Goal: Obtain resource: Download file/media

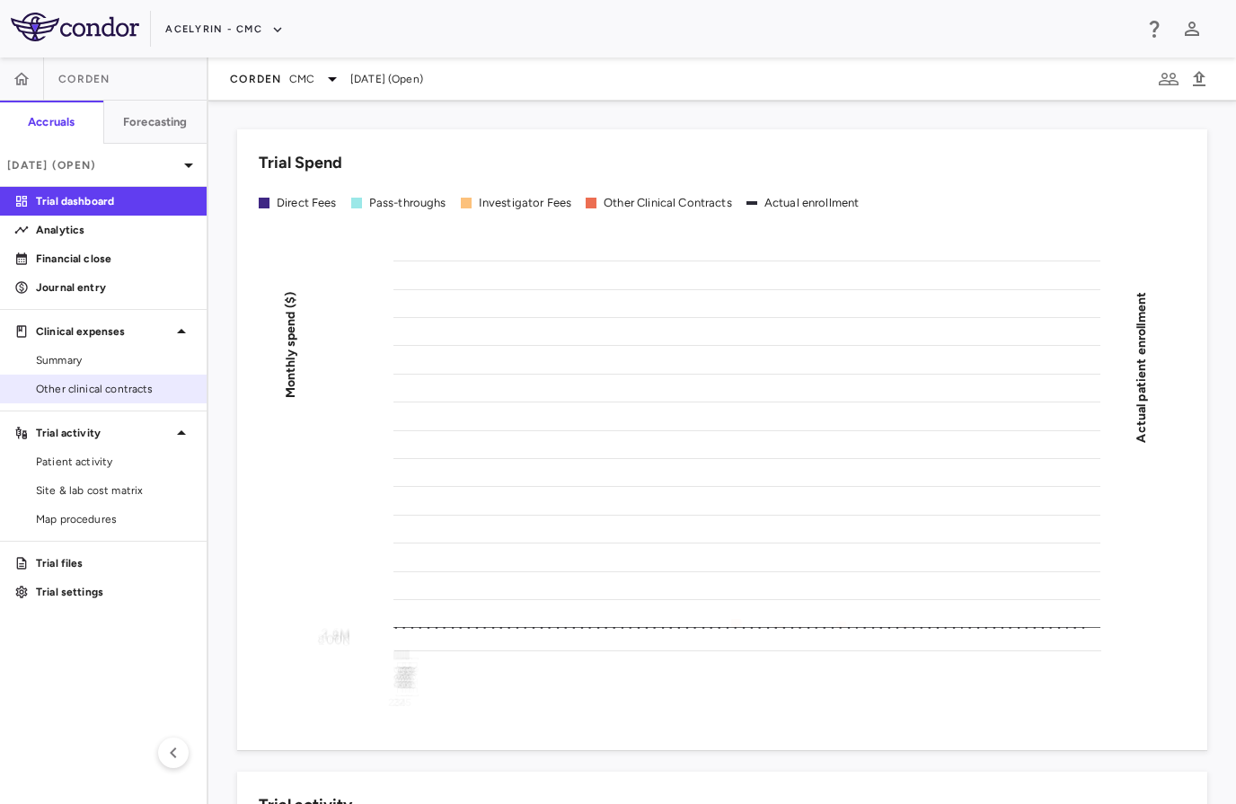
click at [122, 381] on span "Other clinical contracts" at bounding box center [114, 389] width 156 height 16
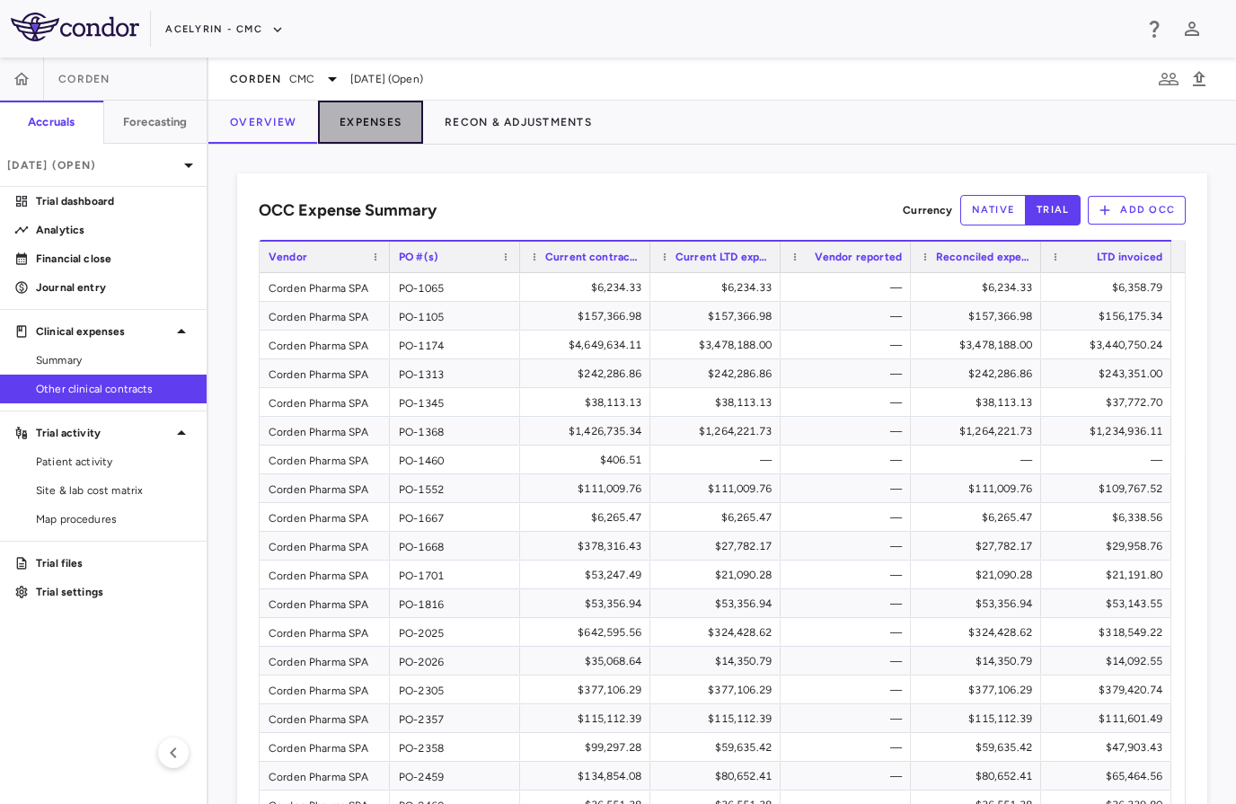
click at [373, 125] on button "Expenses" at bounding box center [370, 122] width 105 height 43
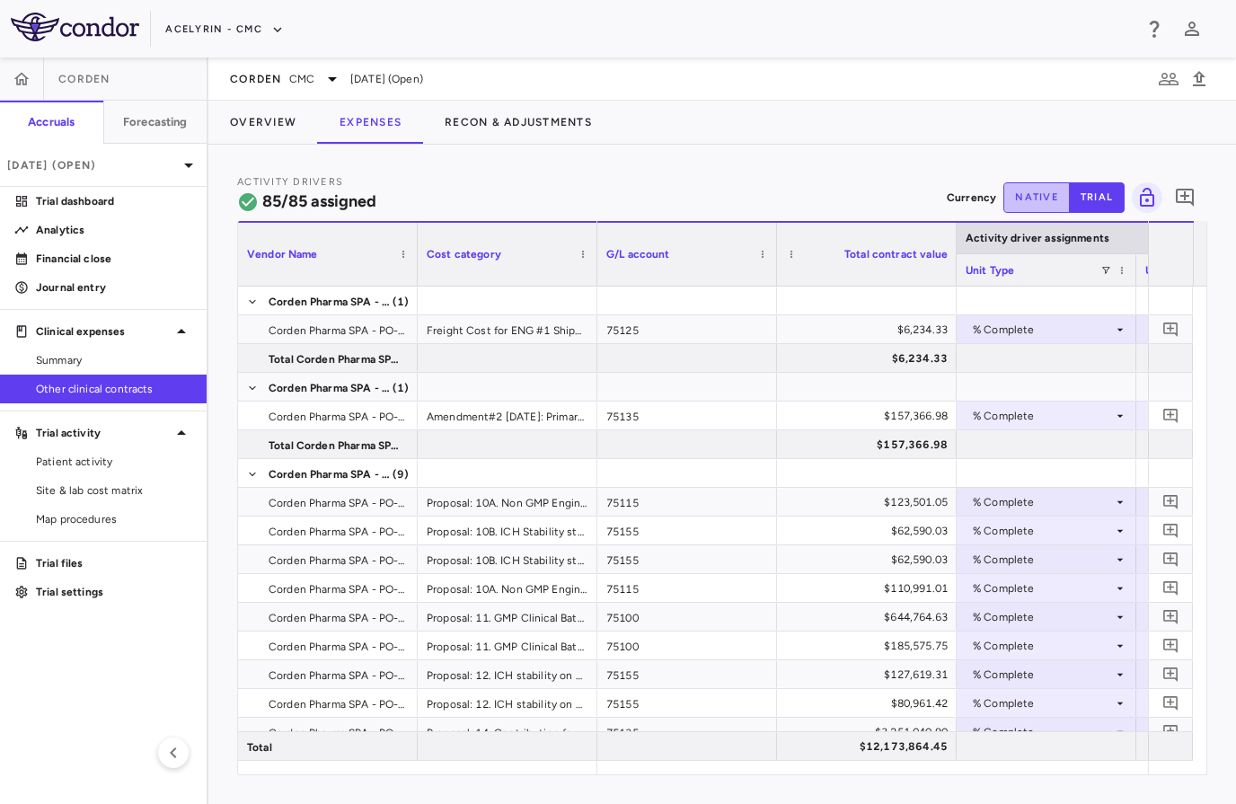
click at [1041, 201] on button "native" at bounding box center [1036, 197] width 66 height 31
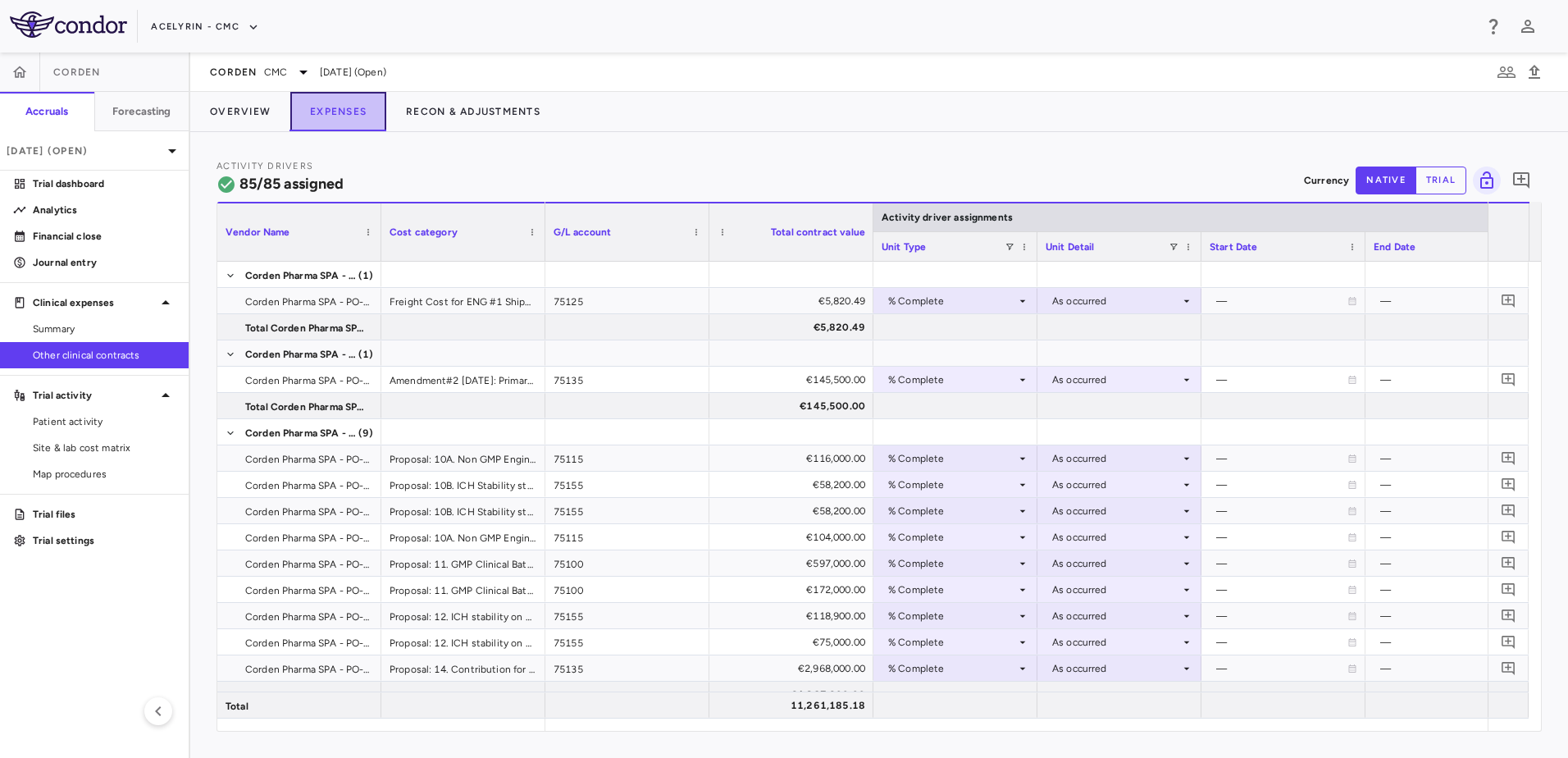
click at [332, 118] on button "Expenses" at bounding box center [338, 111] width 96 height 39
click at [1128, 71] on icon "button" at bounding box center [1535, 72] width 20 height 20
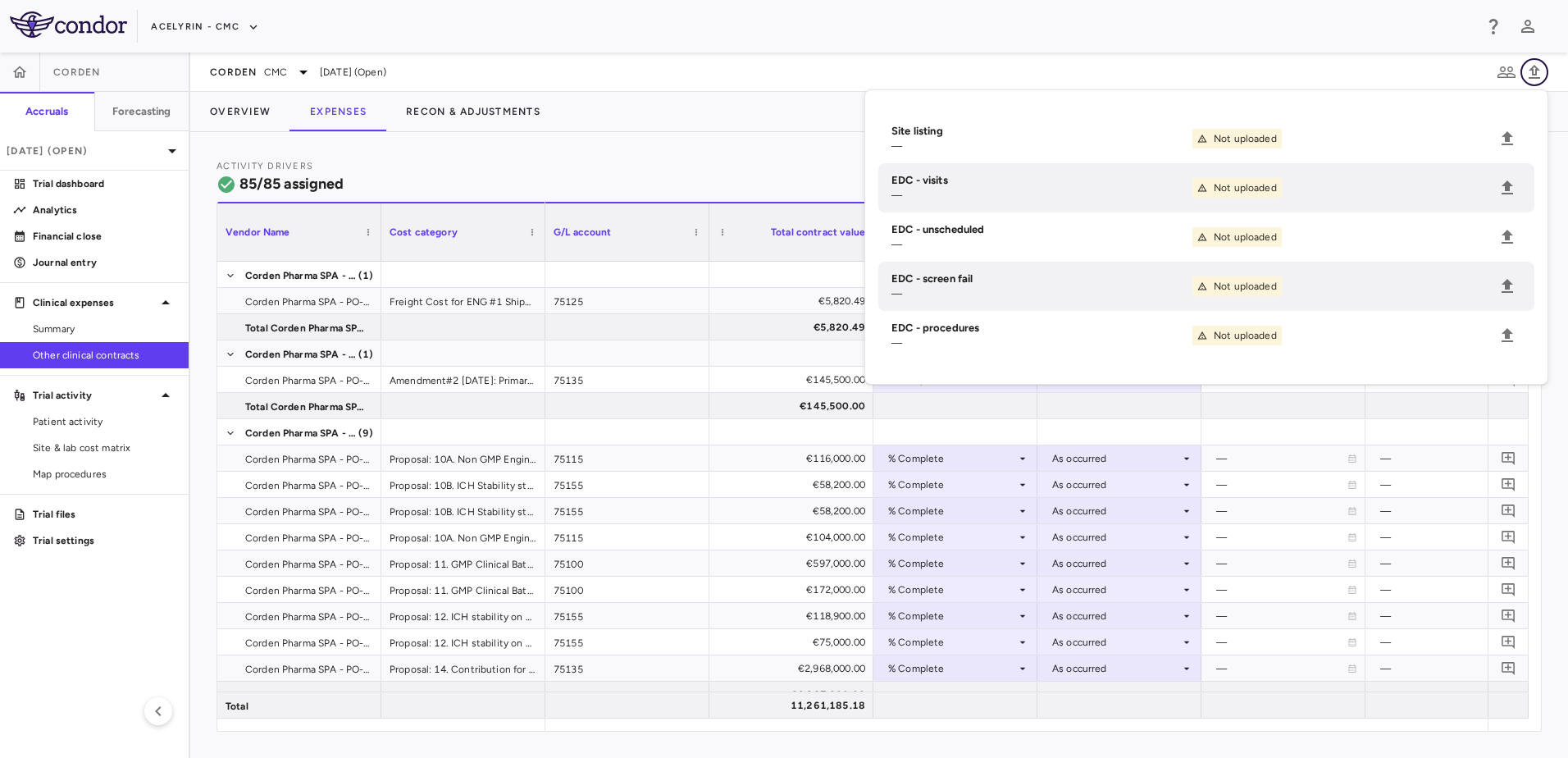
click at [1128, 77] on icon "button" at bounding box center [1534, 71] width 12 height 14
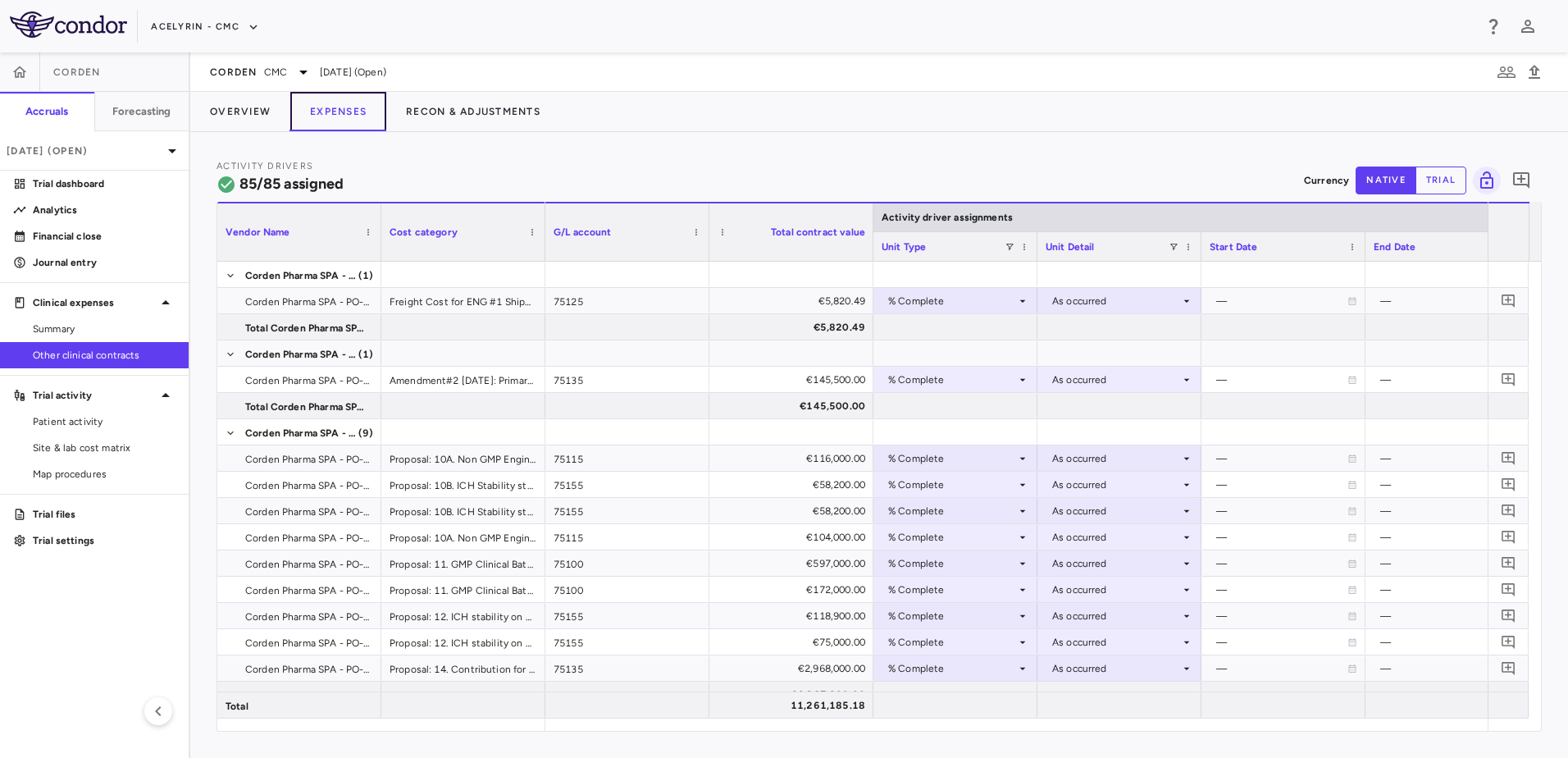
click at [332, 114] on button "Expenses" at bounding box center [338, 111] width 96 height 39
click at [1128, 177] on button "native" at bounding box center [1386, 180] width 60 height 28
click at [327, 117] on button "Expenses" at bounding box center [338, 111] width 96 height 39
click at [310, 120] on button "Expenses" at bounding box center [338, 111] width 96 height 39
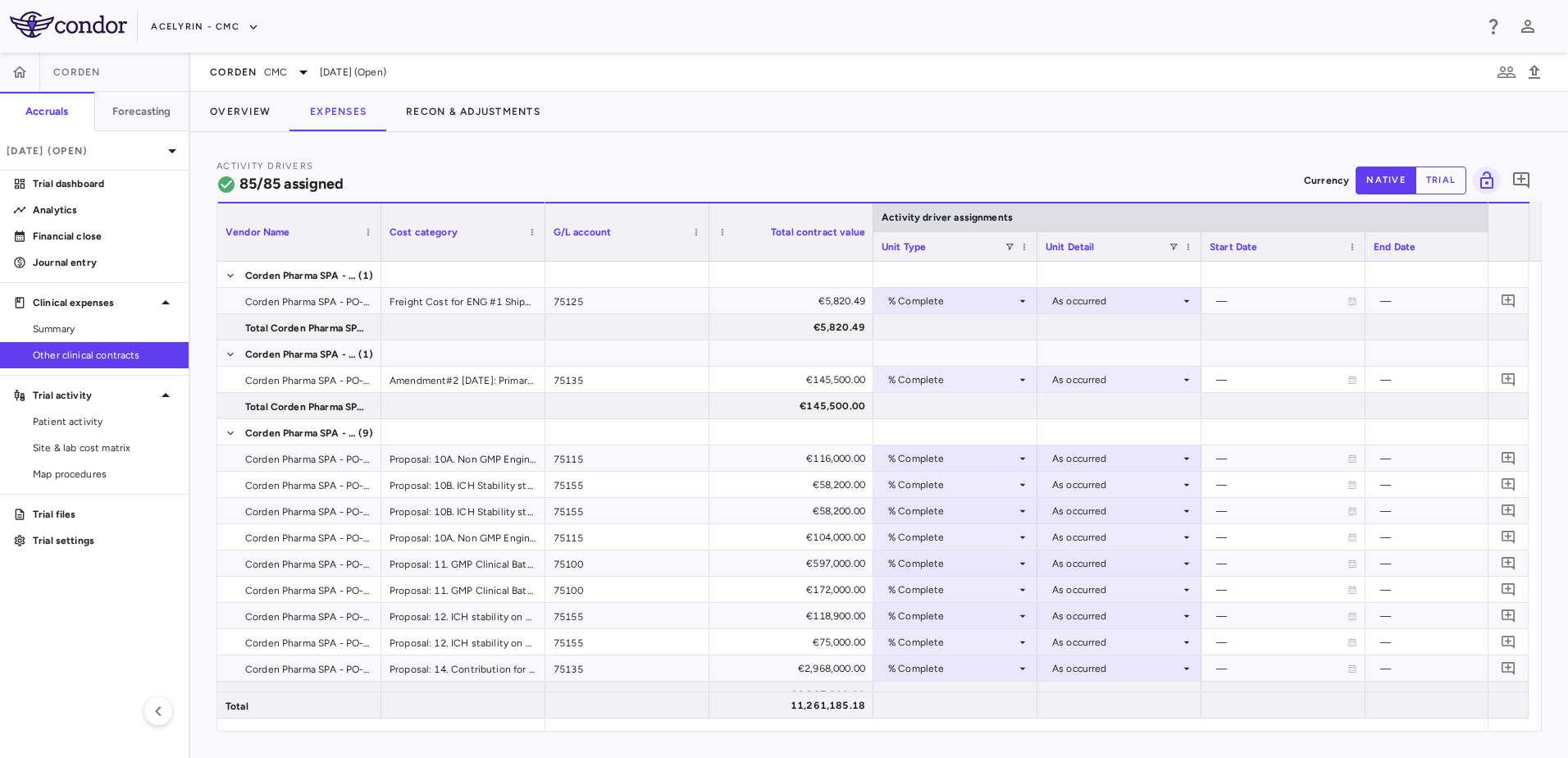
click at [357, 74] on span "[DATE] (Open)" at bounding box center [353, 72] width 67 height 15
click at [304, 76] on icon at bounding box center [304, 72] width 20 height 20
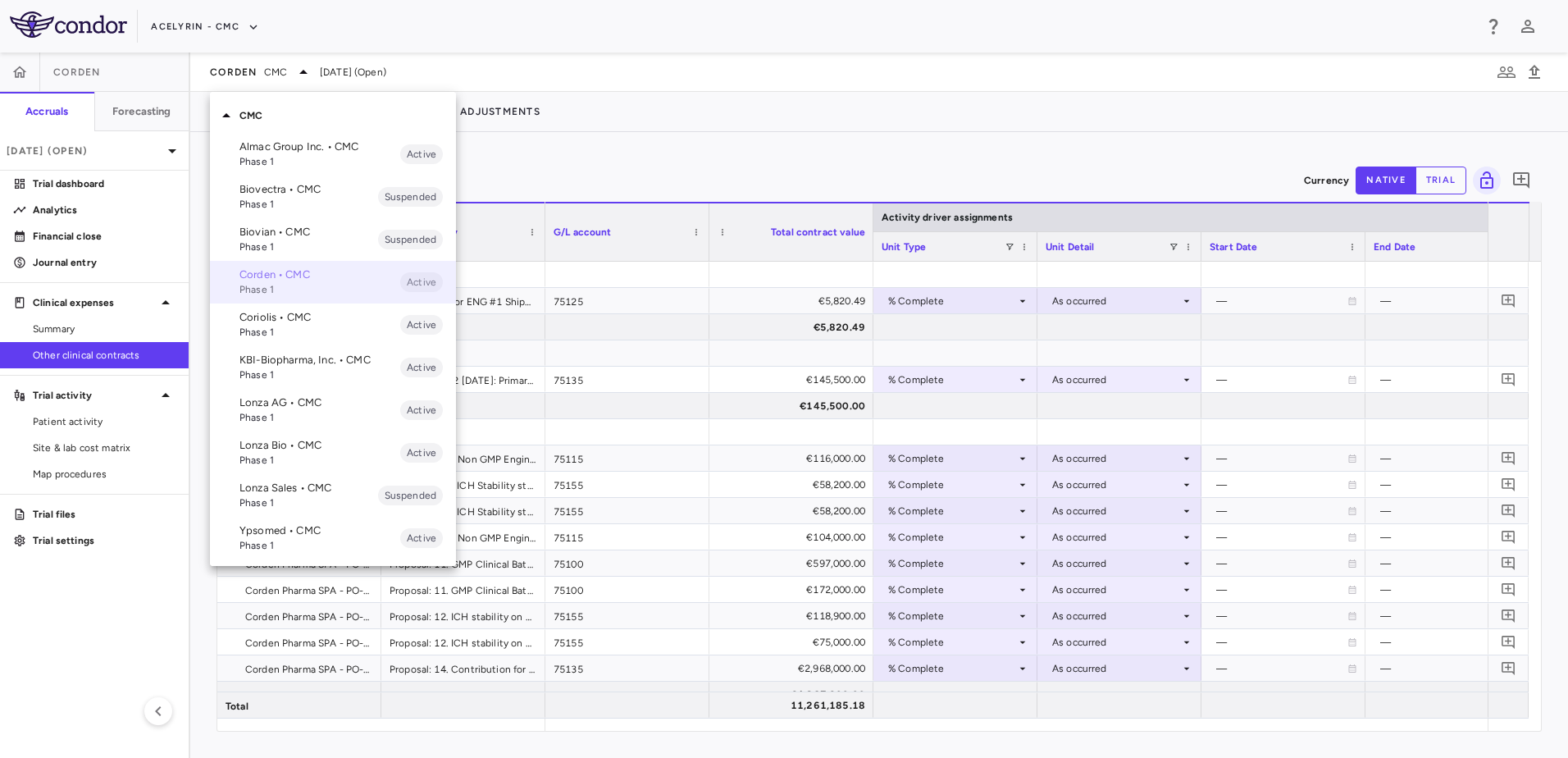
click at [291, 278] on p "Corden • CMC" at bounding box center [320, 275] width 161 height 15
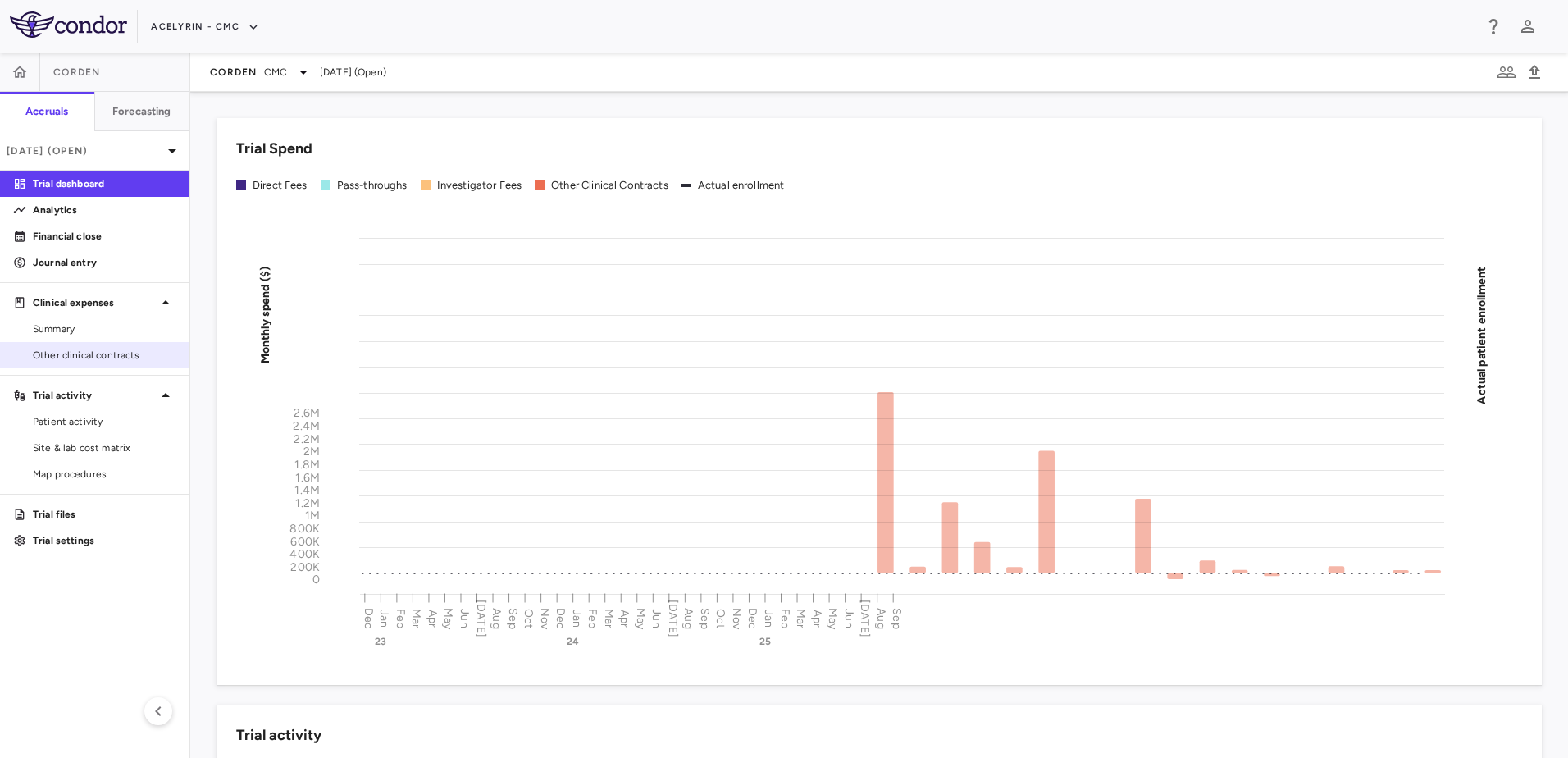
click at [85, 355] on span "Other clinical contracts" at bounding box center [104, 355] width 142 height 15
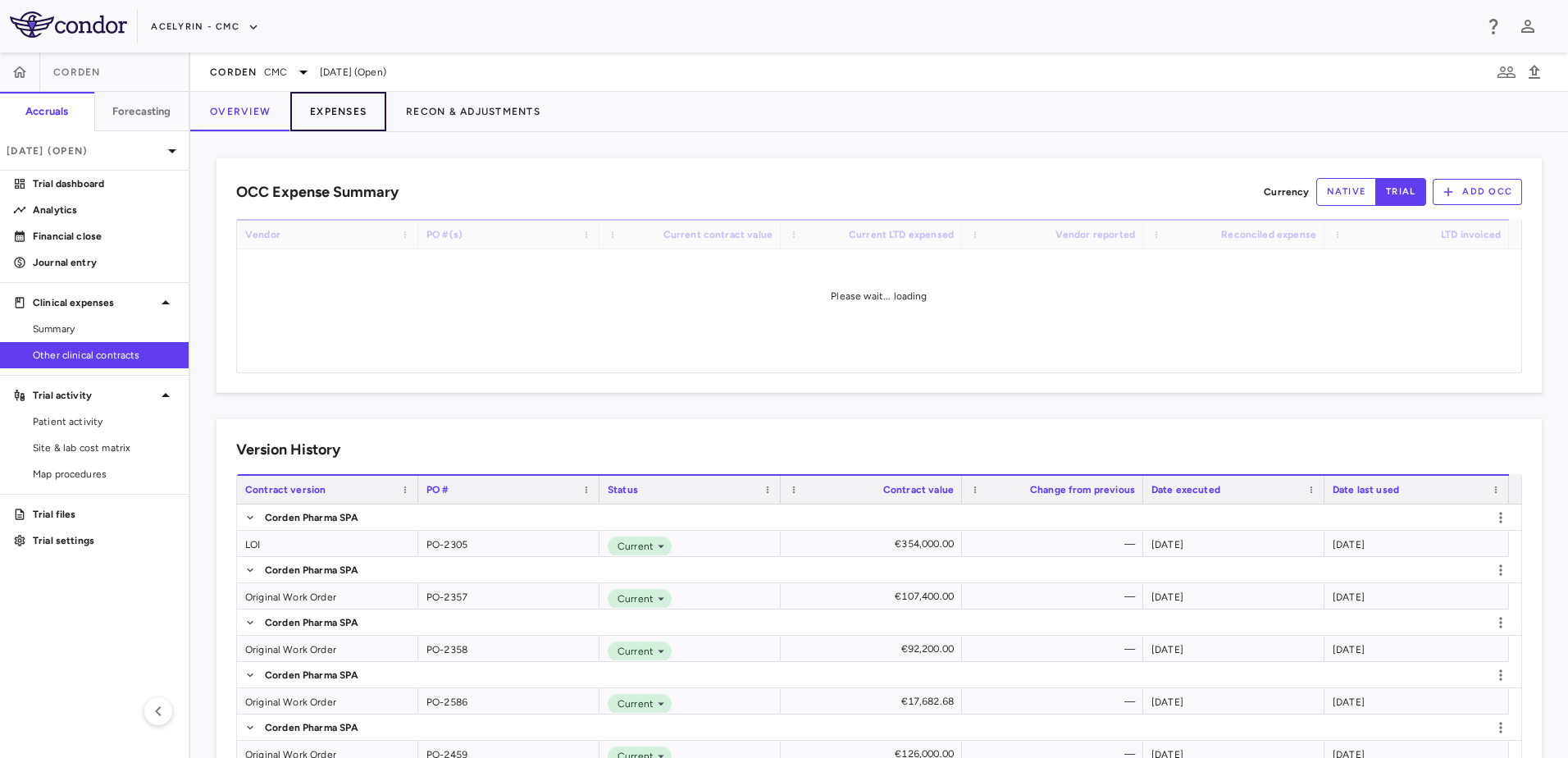
click at [355, 109] on button "Expenses" at bounding box center [338, 111] width 96 height 39
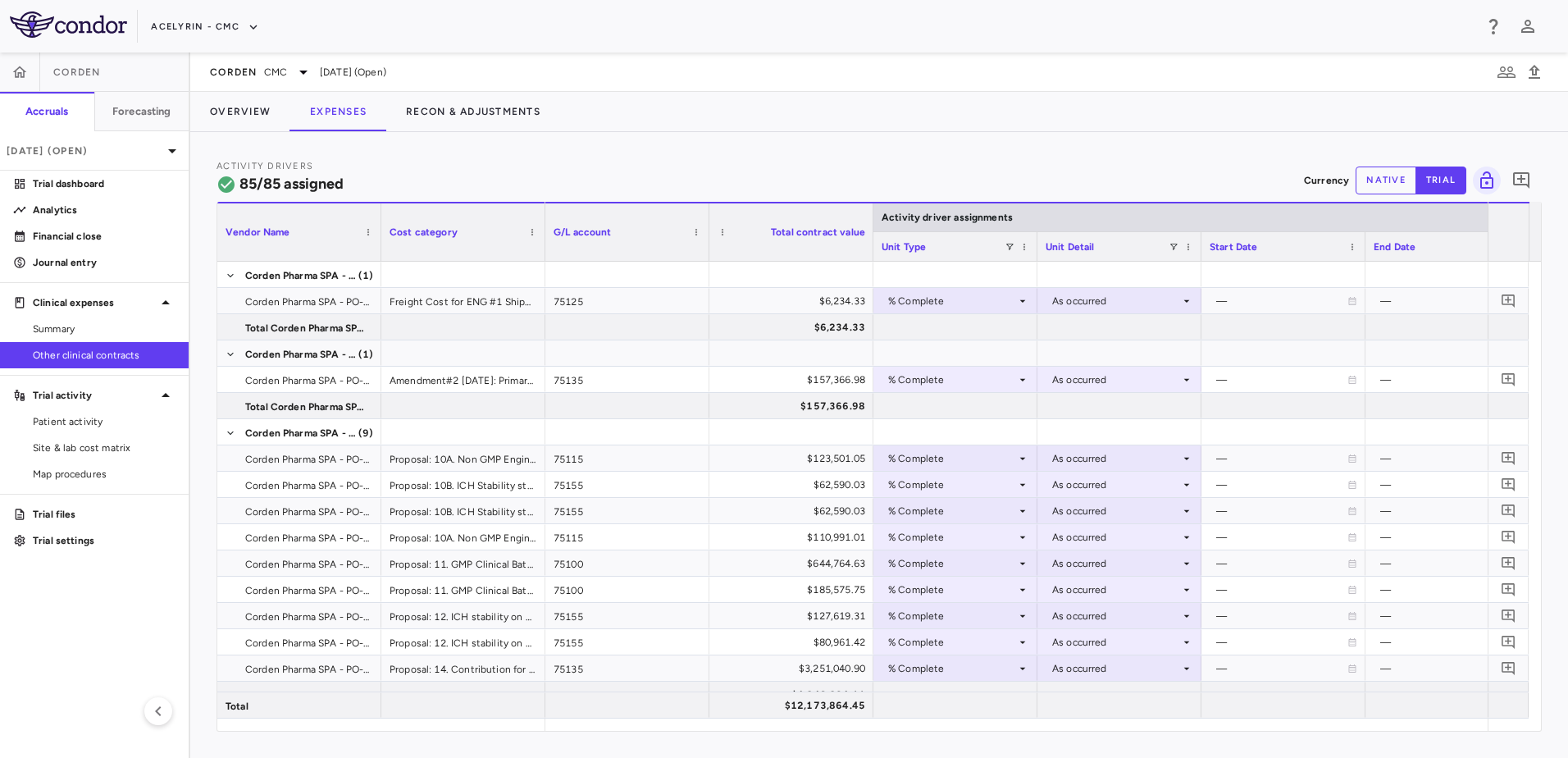
click at [1128, 184] on button "native" at bounding box center [1386, 180] width 60 height 28
click at [1128, 182] on icon "Add comment" at bounding box center [1521, 181] width 20 height 20
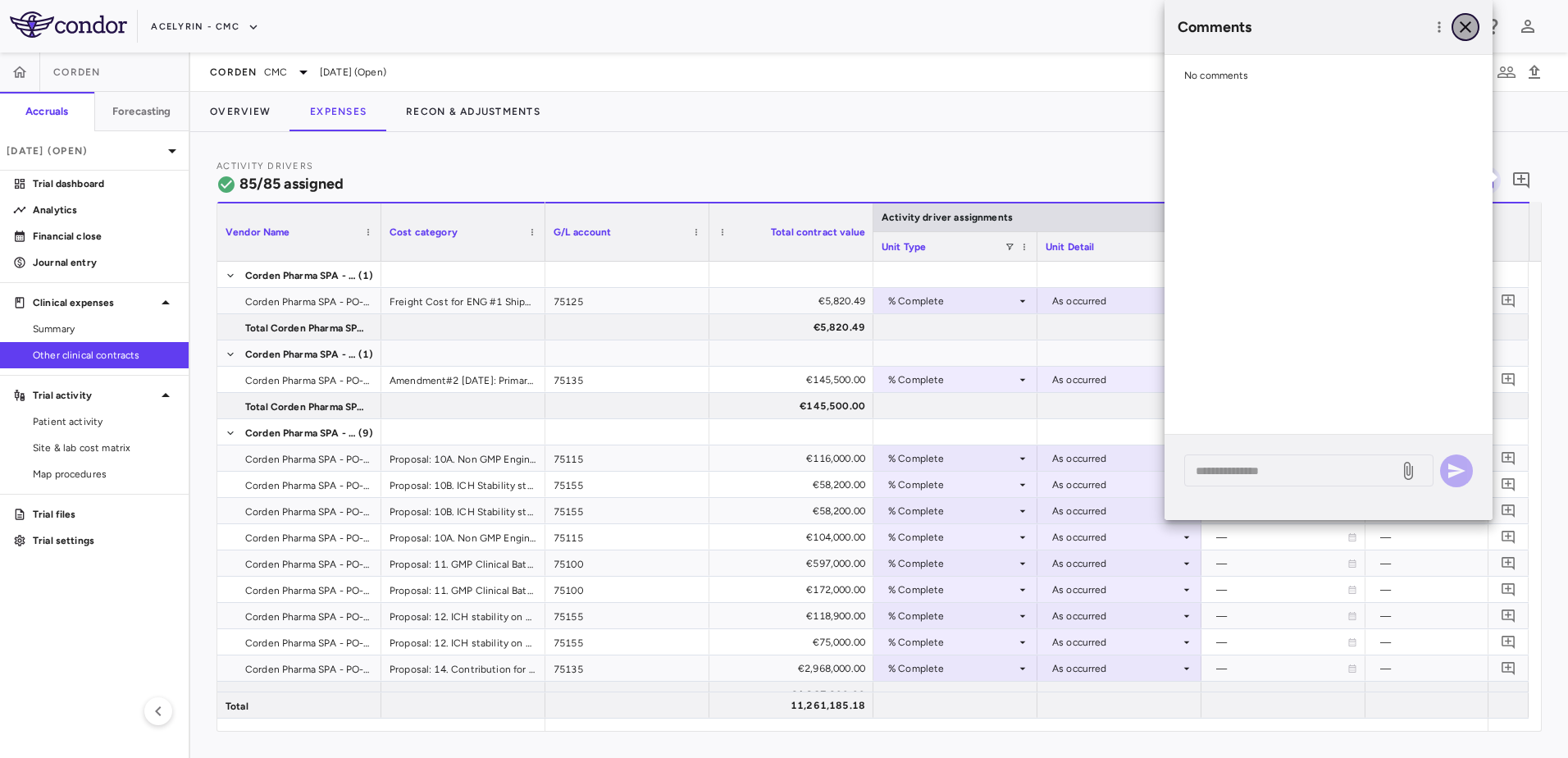
click at [1128, 28] on icon "button" at bounding box center [1466, 26] width 12 height 12
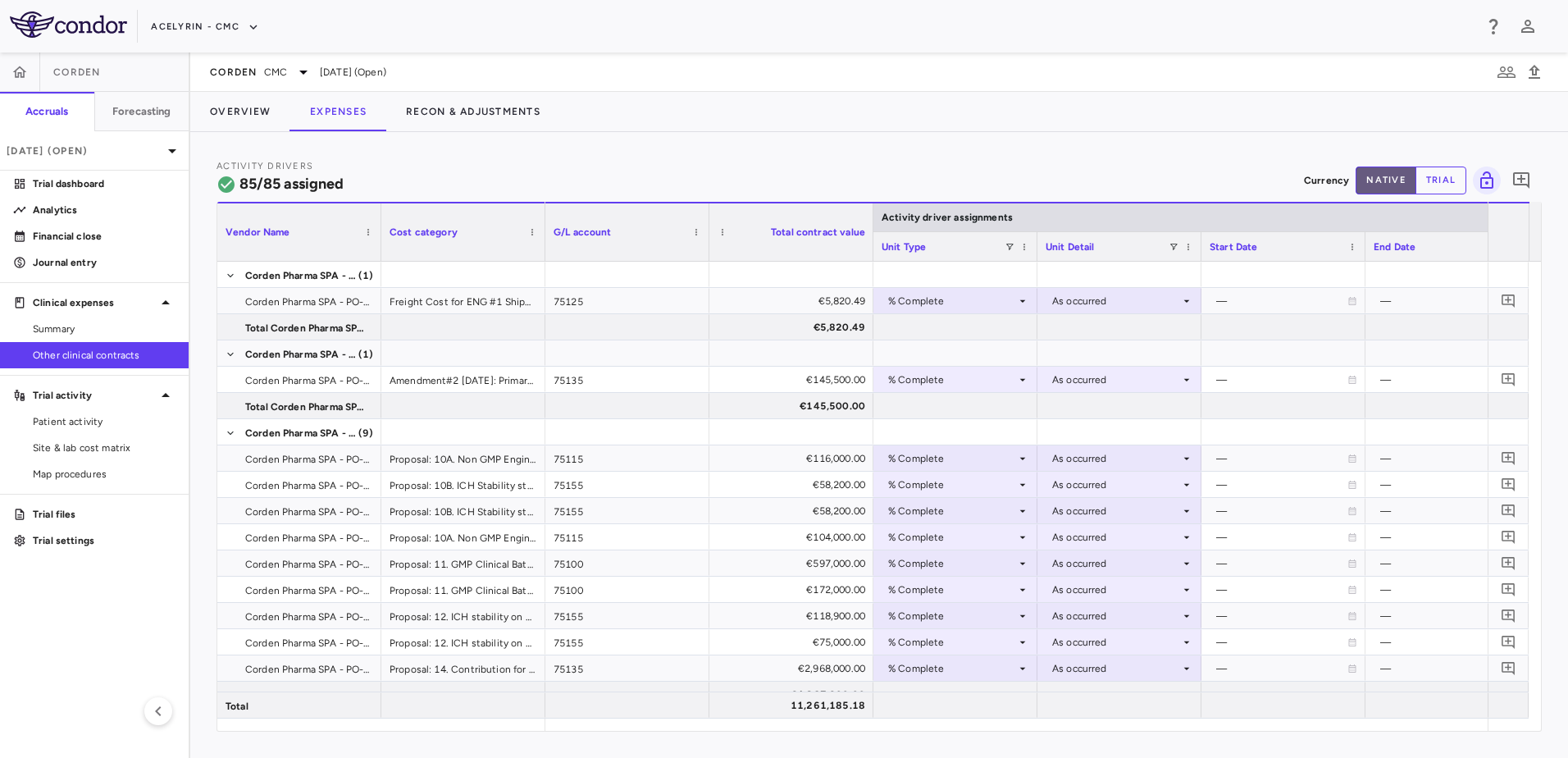
click at [1128, 181] on button "native" at bounding box center [1386, 180] width 60 height 28
drag, startPoint x: 125, startPoint y: 352, endPoint x: 113, endPoint y: 355, distance: 12.4
click at [113, 355] on span "Other clinical contracts" at bounding box center [104, 355] width 142 height 15
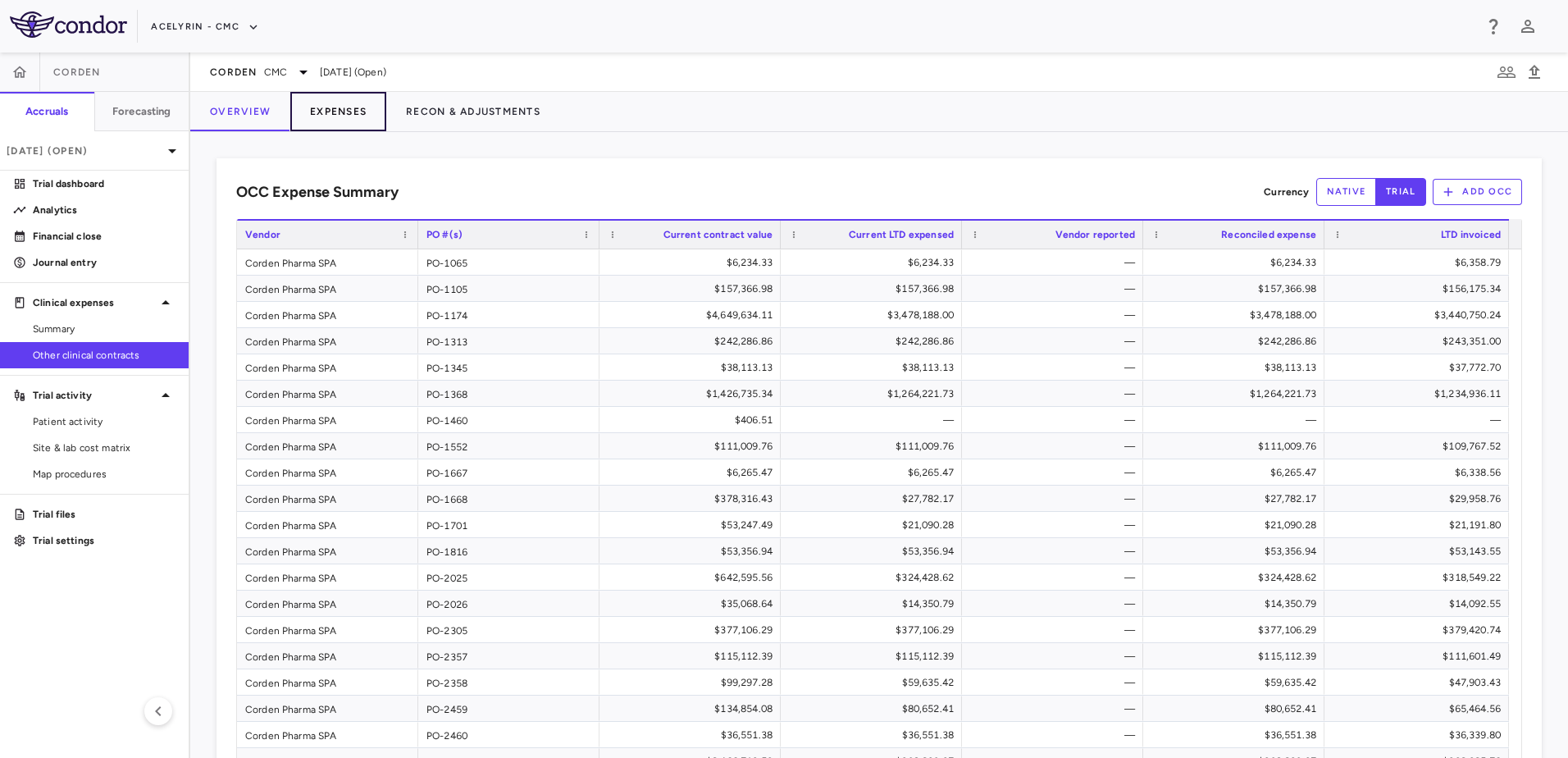
click at [363, 116] on button "Expenses" at bounding box center [338, 111] width 96 height 39
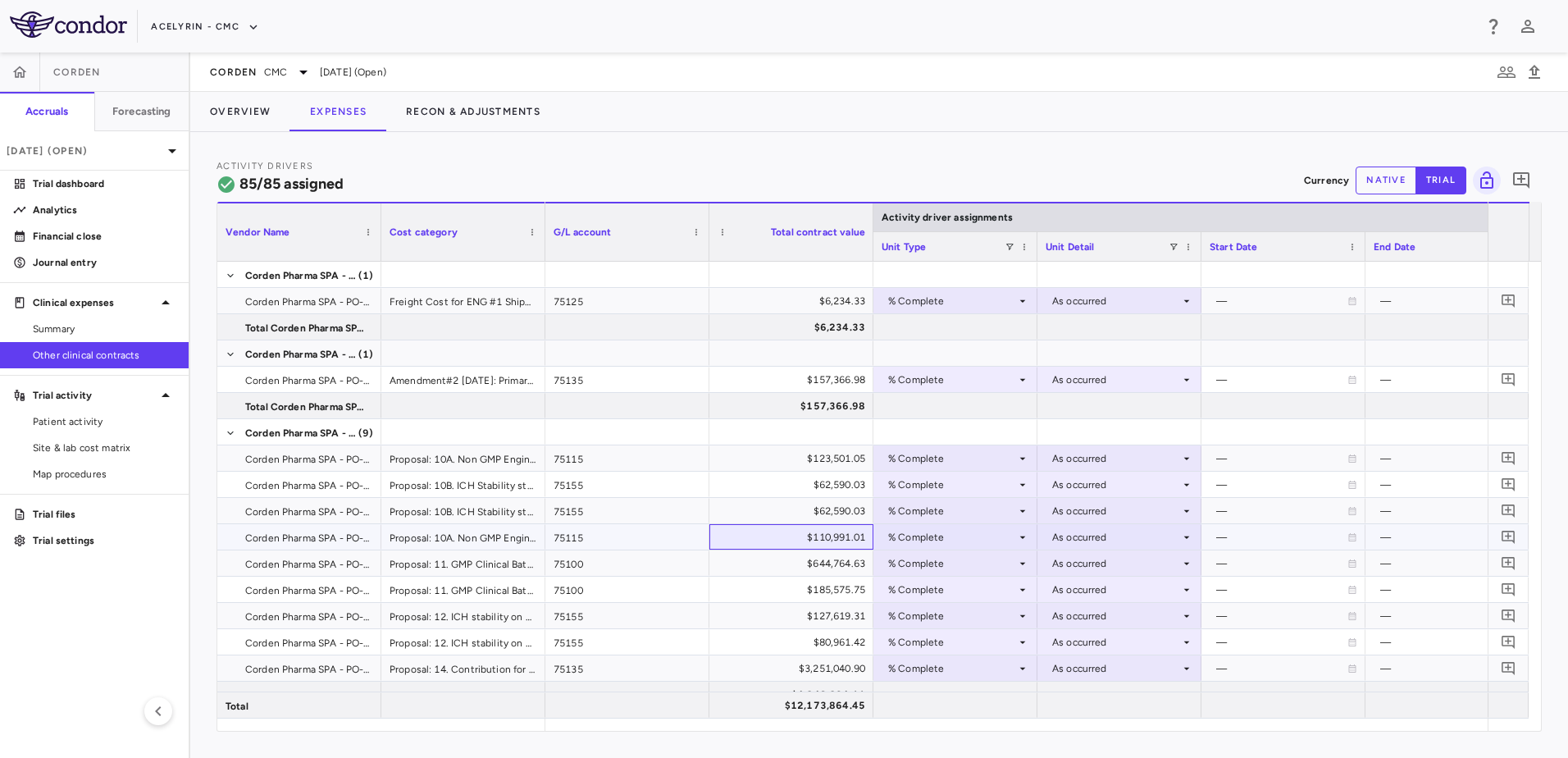
click at [817, 534] on div "$110,991.01" at bounding box center [795, 537] width 141 height 26
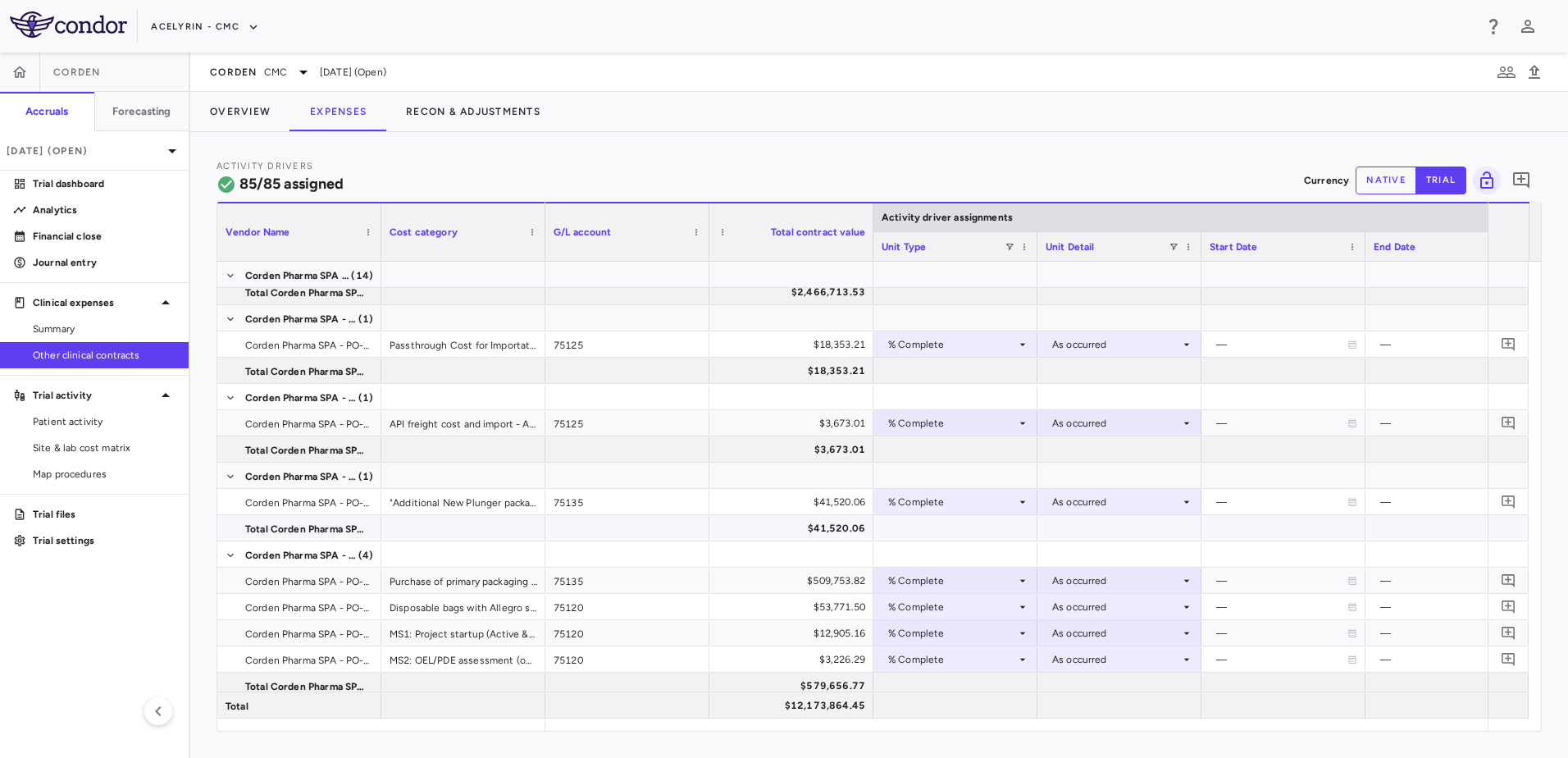
scroll to position [3218, 0]
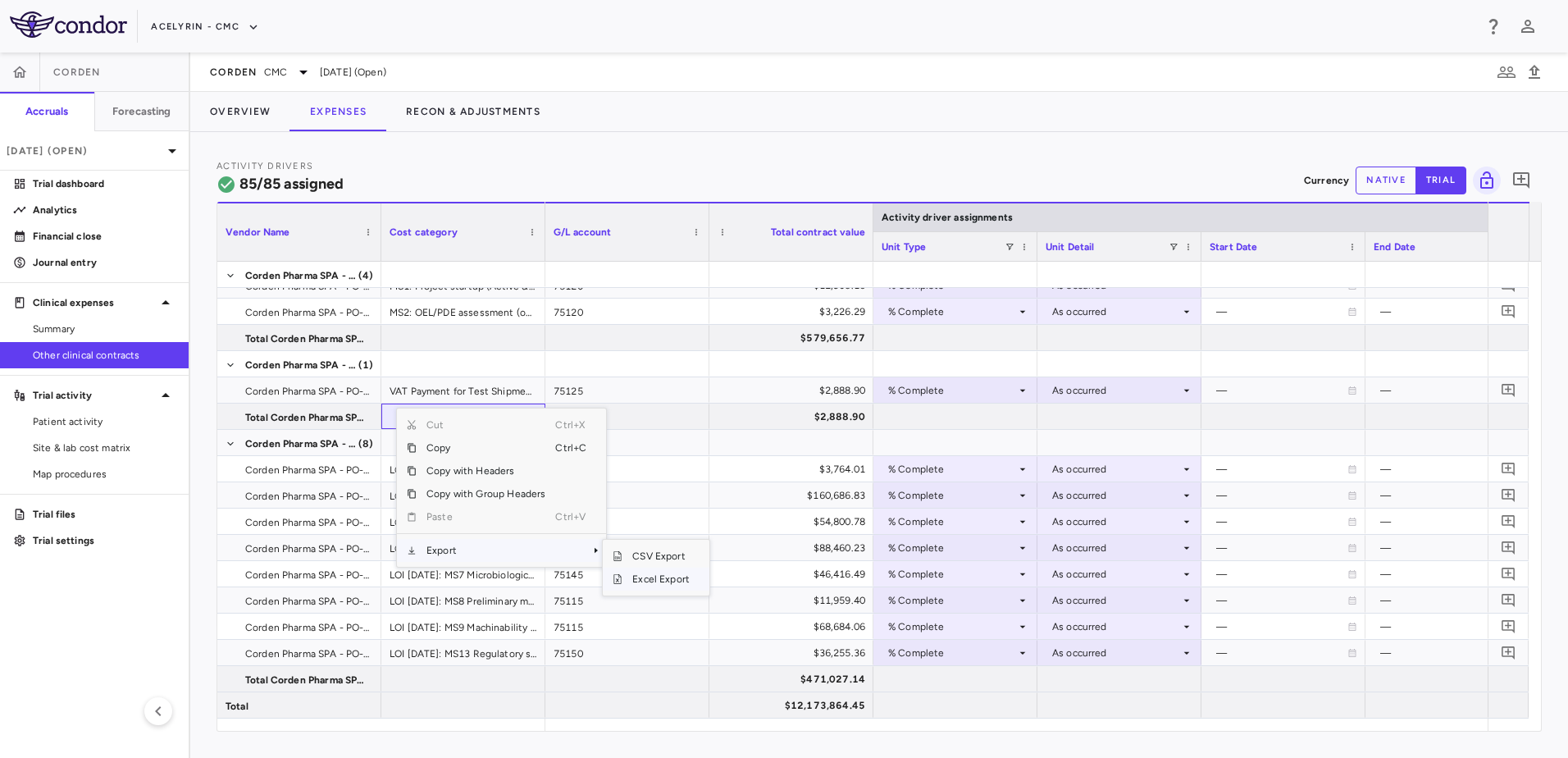
click at [641, 576] on span "Excel Export" at bounding box center [661, 579] width 77 height 23
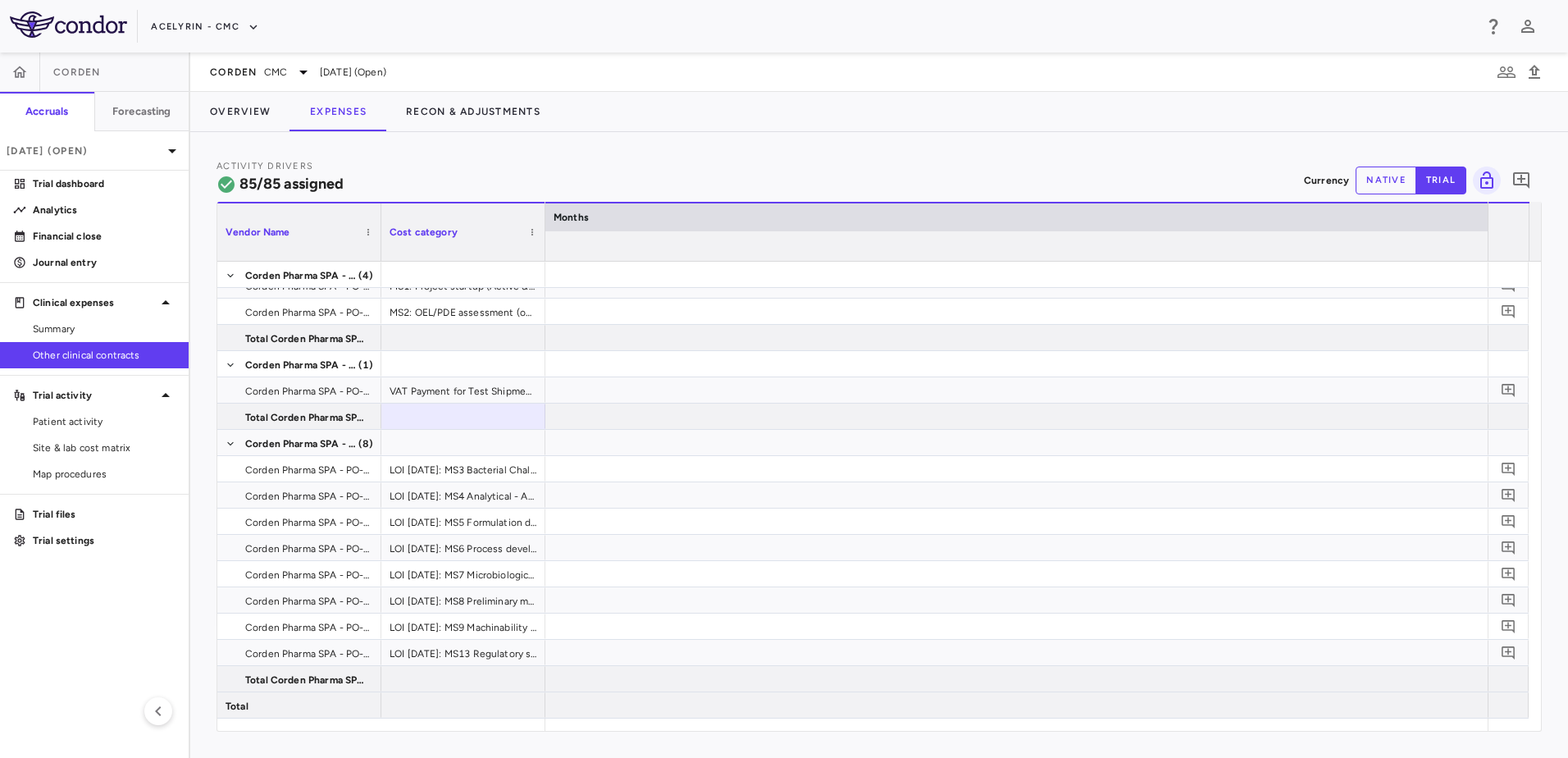
scroll to position [0, 6825]
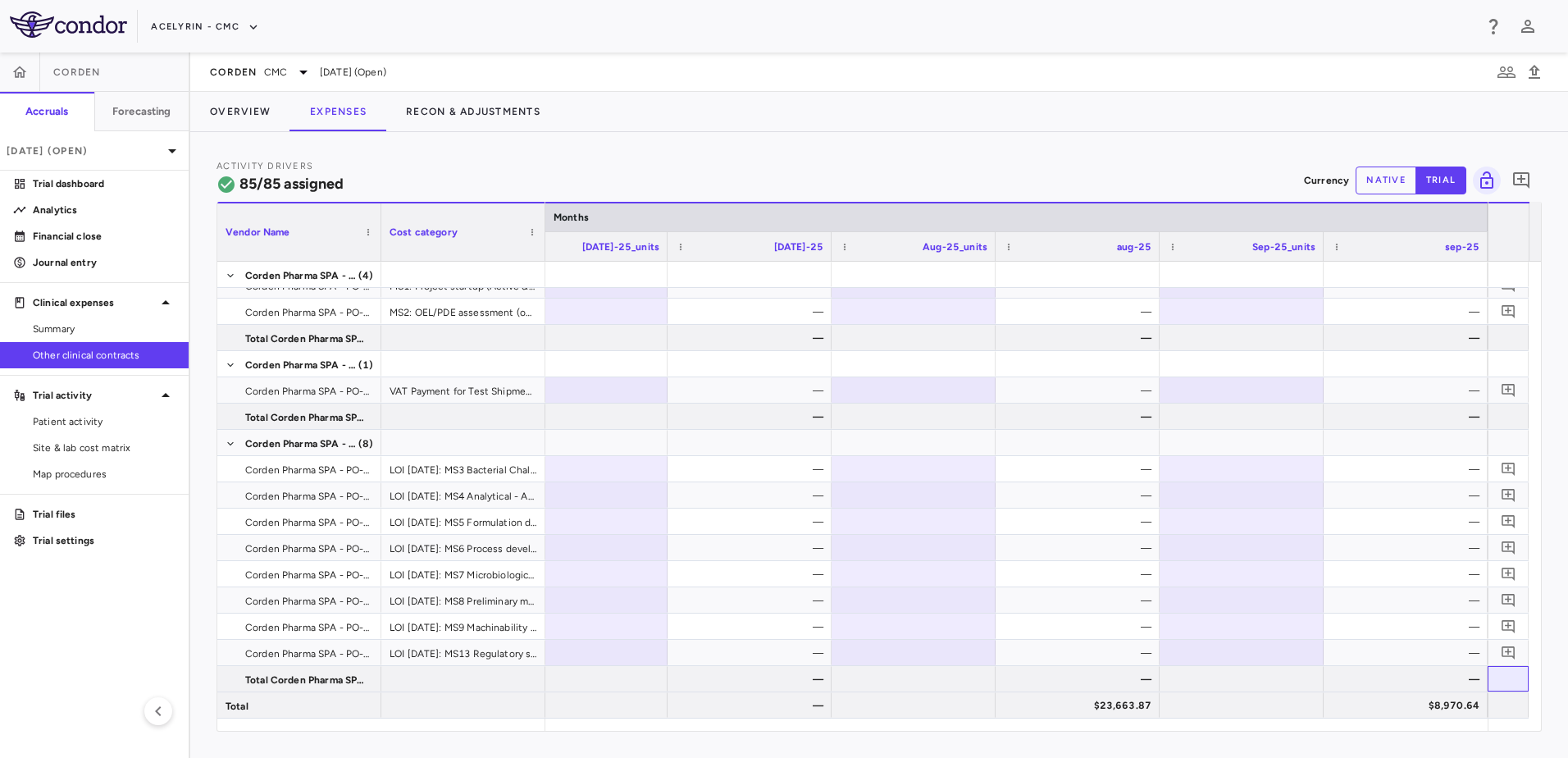
drag, startPoint x: 1527, startPoint y: 673, endPoint x: 1538, endPoint y: 547, distance: 126.5
click at [1128, 547] on div "Corden Pharma SPA - PO-1174 Proposal: 10A. Non GMP Engineering Batch. Placebo =…" at bounding box center [879, 490] width 1324 height 457
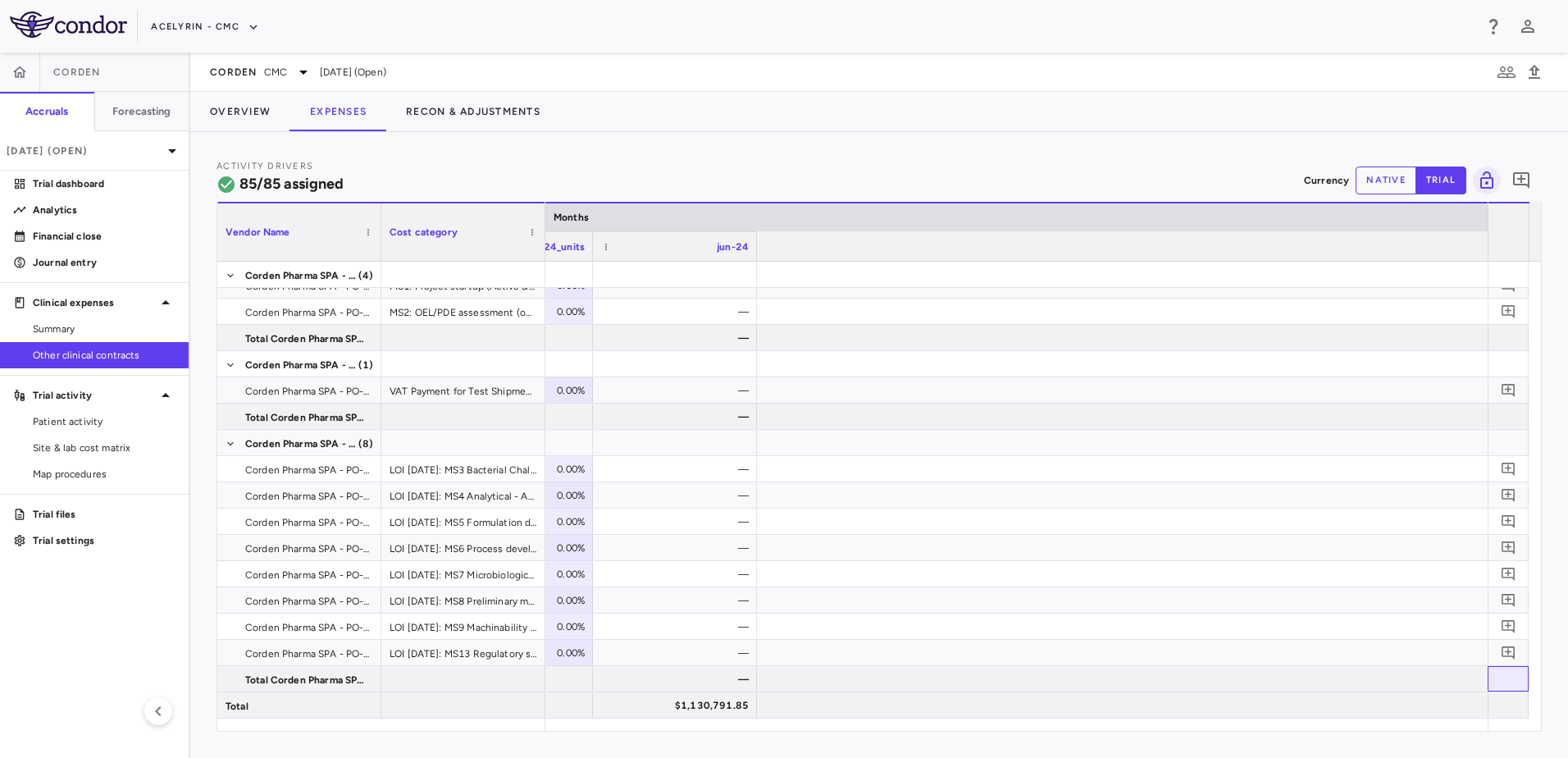
scroll to position [0, 5151]
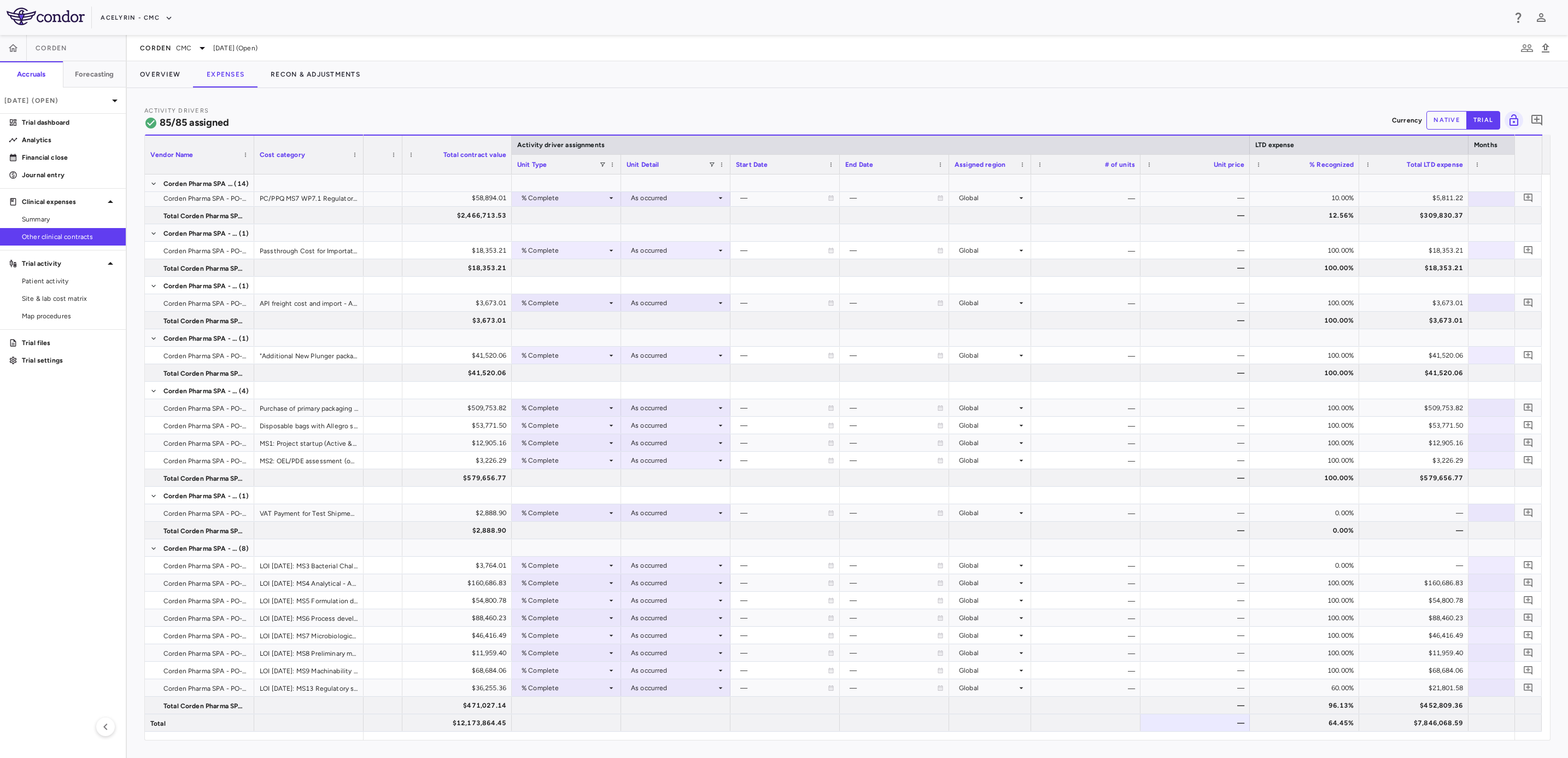
drag, startPoint x: 992, startPoint y: 2, endPoint x: 1111, endPoint y: 79, distance: 141.7
click at [752, 79] on div "Overview Expenses Recon & Adjustments" at bounding box center [847, 74] width 1441 height 26
drag, startPoint x: 1446, startPoint y: 123, endPoint x: 1414, endPoint y: 128, distance: 32.4
click at [752, 123] on button "native" at bounding box center [1446, 120] width 40 height 19
click at [752, 489] on span "Excel Export" at bounding box center [836, 516] width 51 height 15
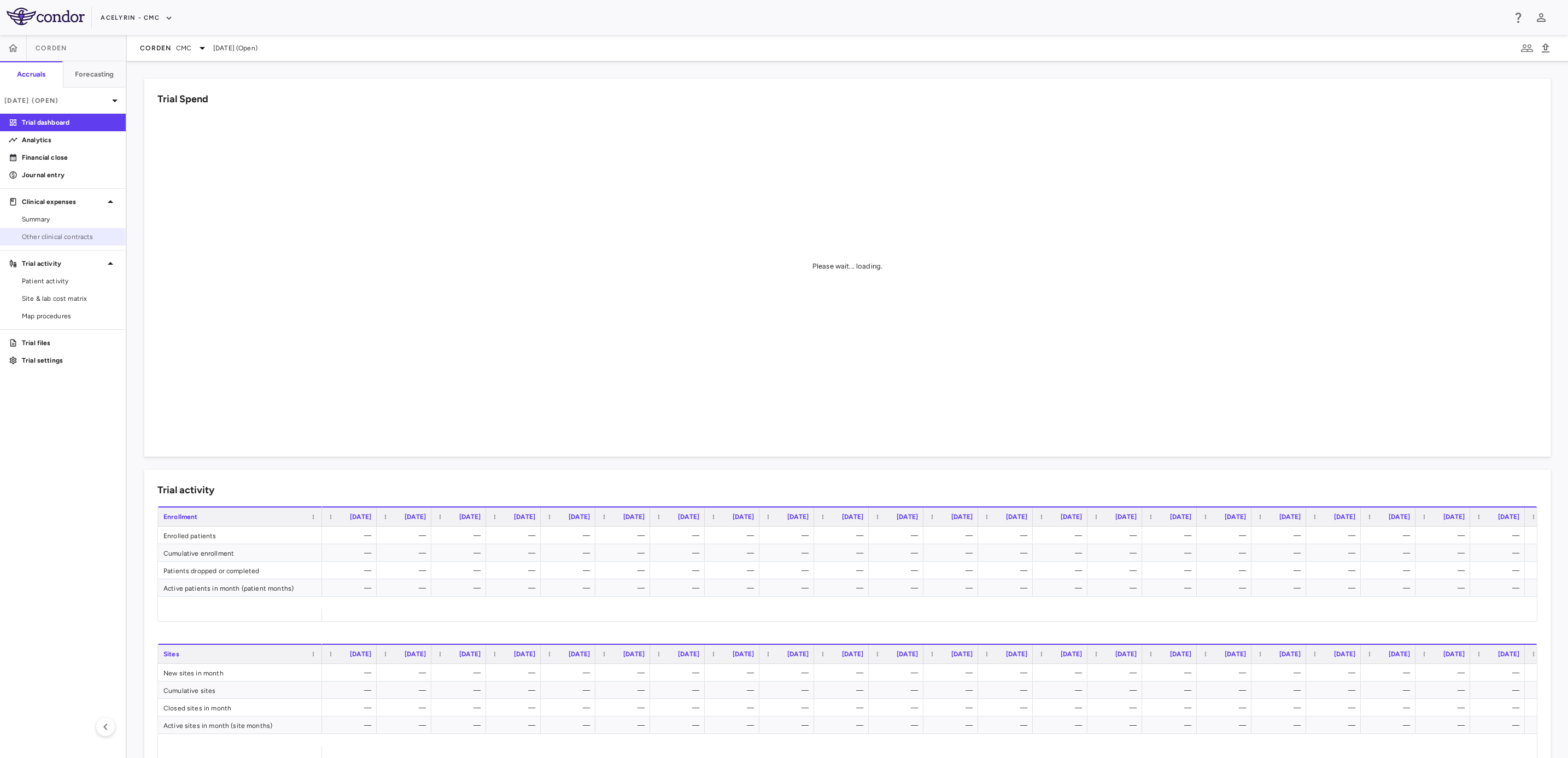
click at [66, 242] on link "Other clinical contracts" at bounding box center [63, 236] width 126 height 16
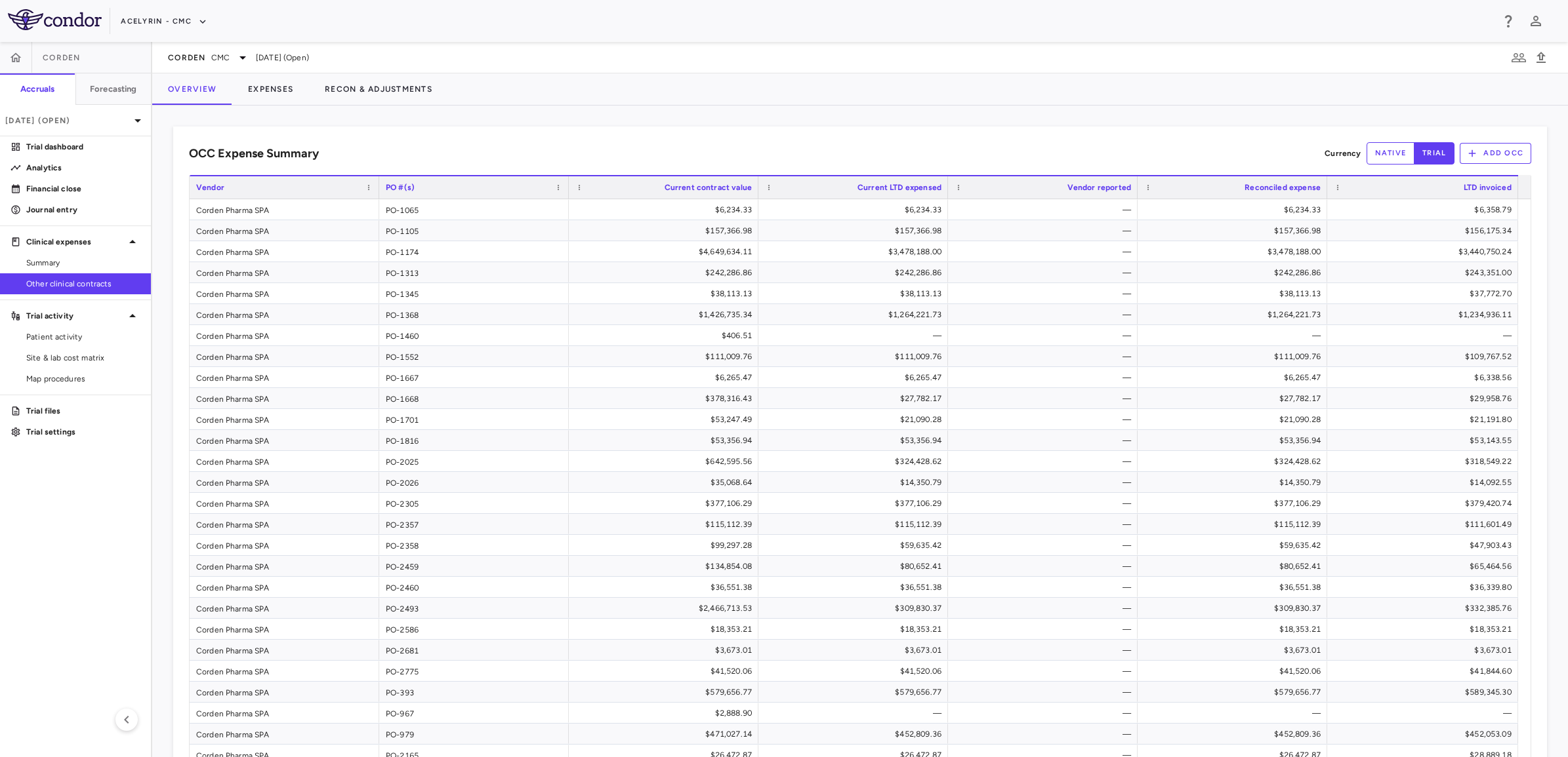
drag, startPoint x: 1843, startPoint y: 0, endPoint x: 1120, endPoint y: 95, distance: 729.2
click at [1124, 89] on div "Overview Expenses Recon & Adjustments" at bounding box center [860, 89] width 1415 height 31
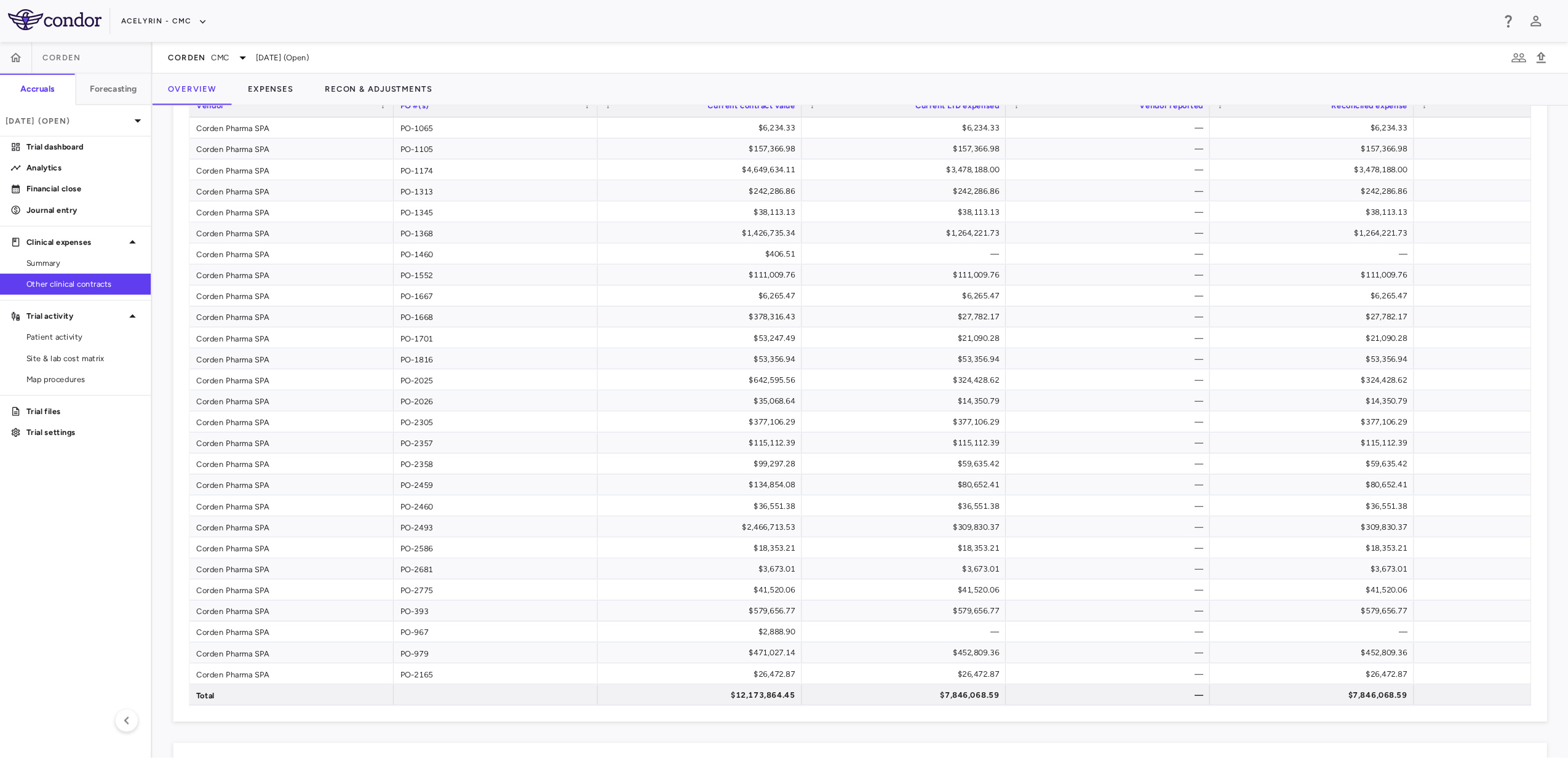
scroll to position [77, 0]
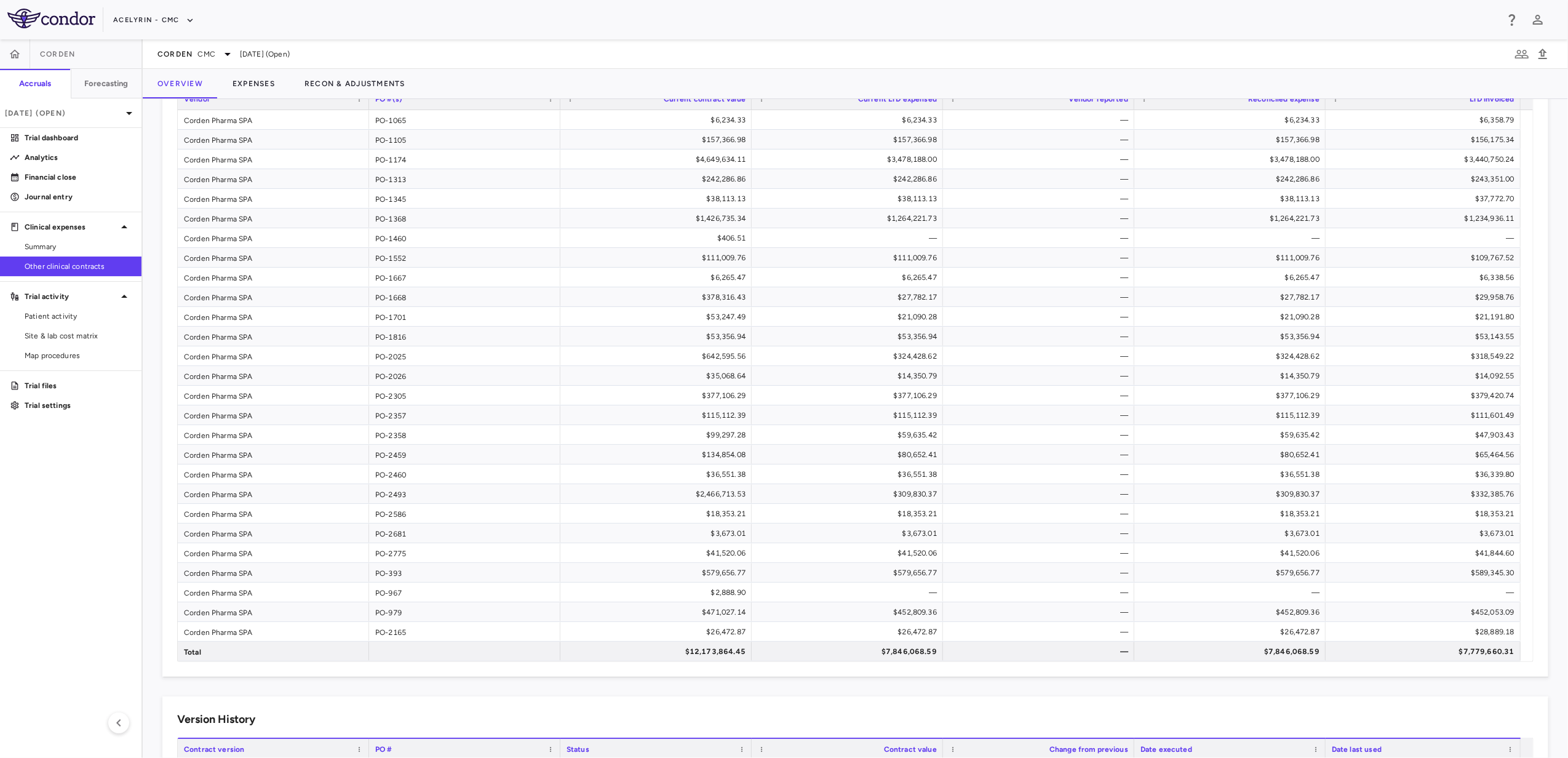
drag, startPoint x: 1381, startPoint y: 0, endPoint x: 1142, endPoint y: 58, distance: 245.9
click at [1141, 55] on div "Corden CMC Sep 2025 (Open)" at bounding box center [855, 53] width 1426 height 29
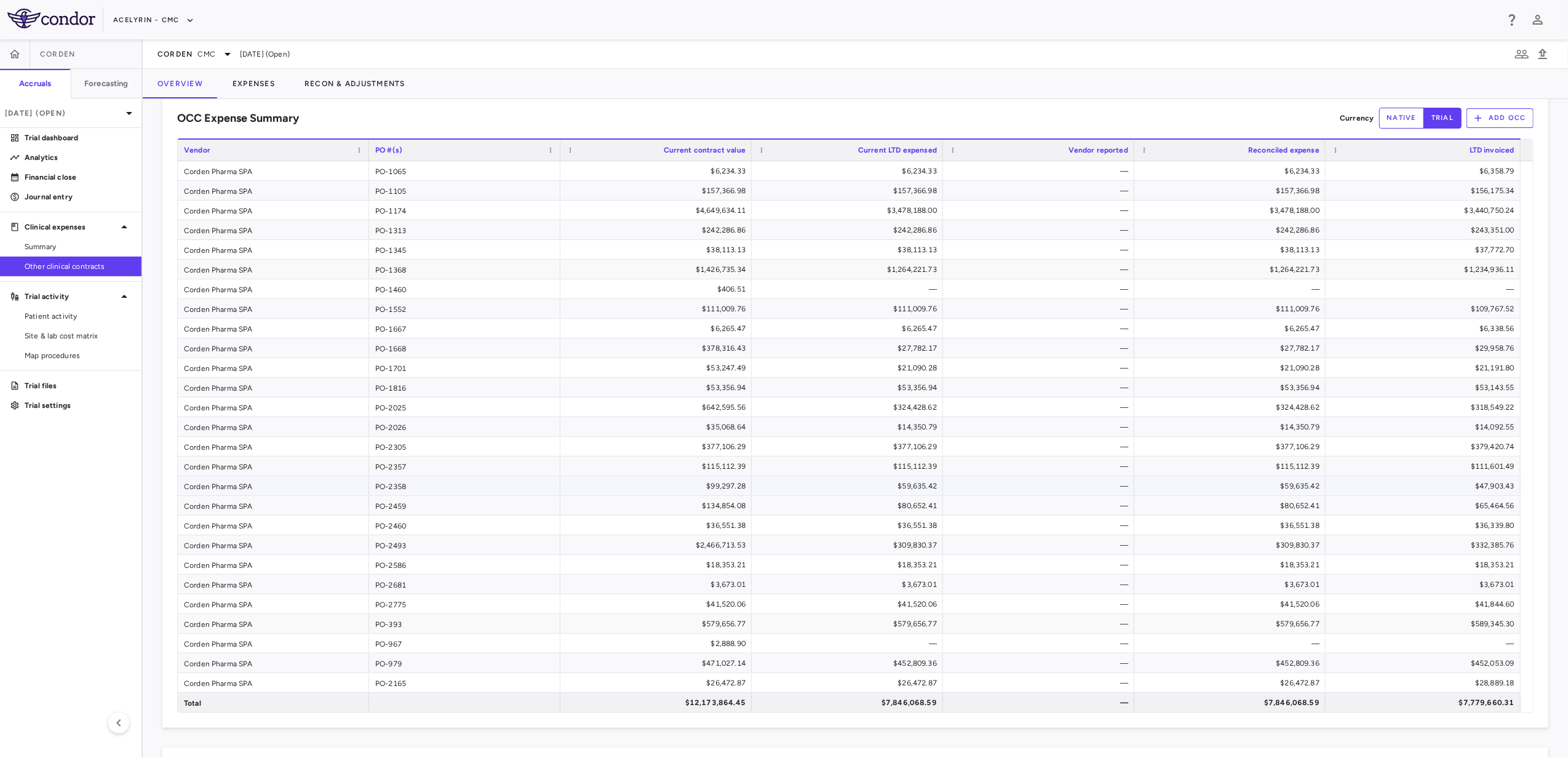
scroll to position [0, 0]
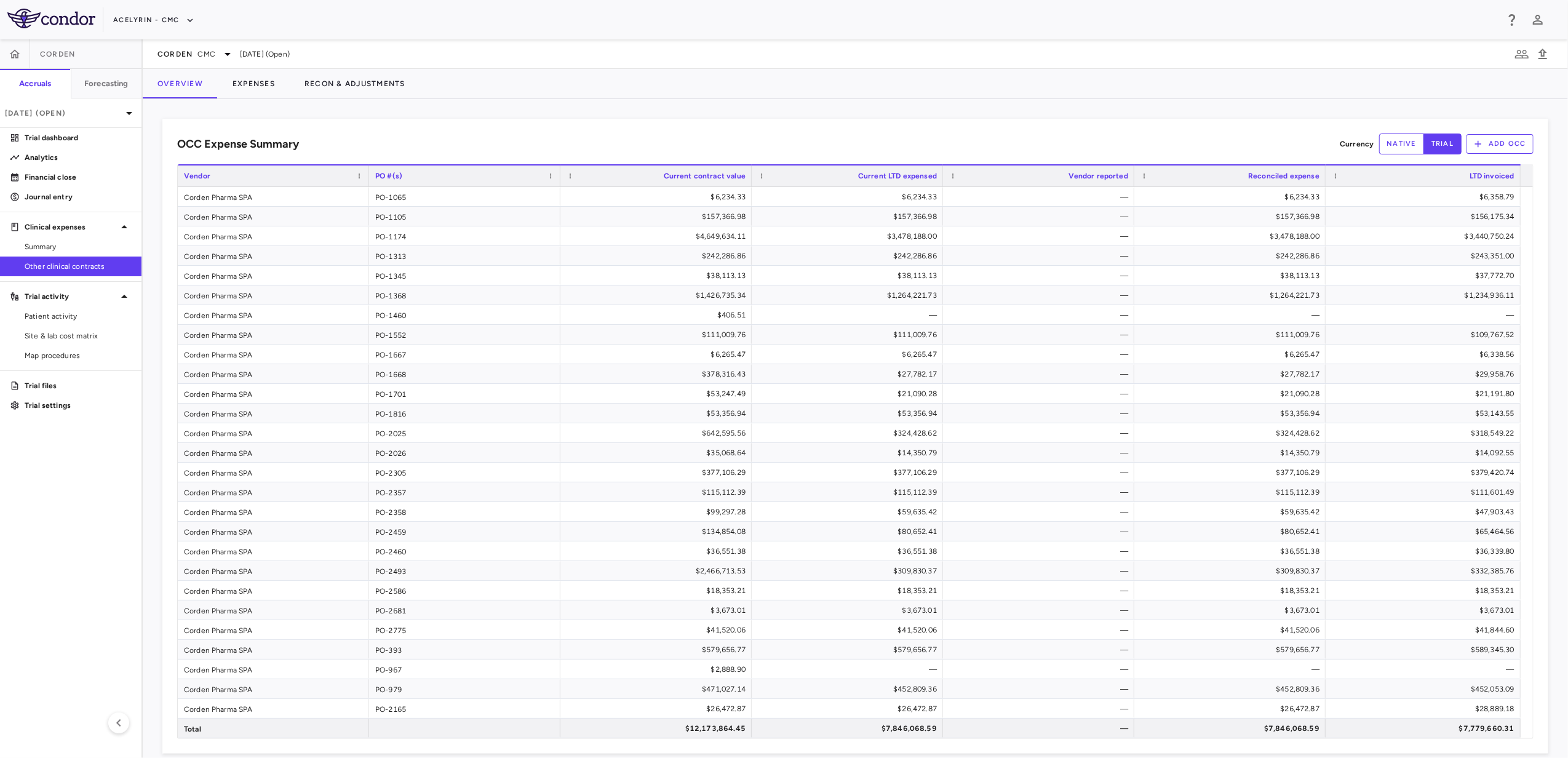
click at [1391, 142] on button "native" at bounding box center [1402, 144] width 45 height 21
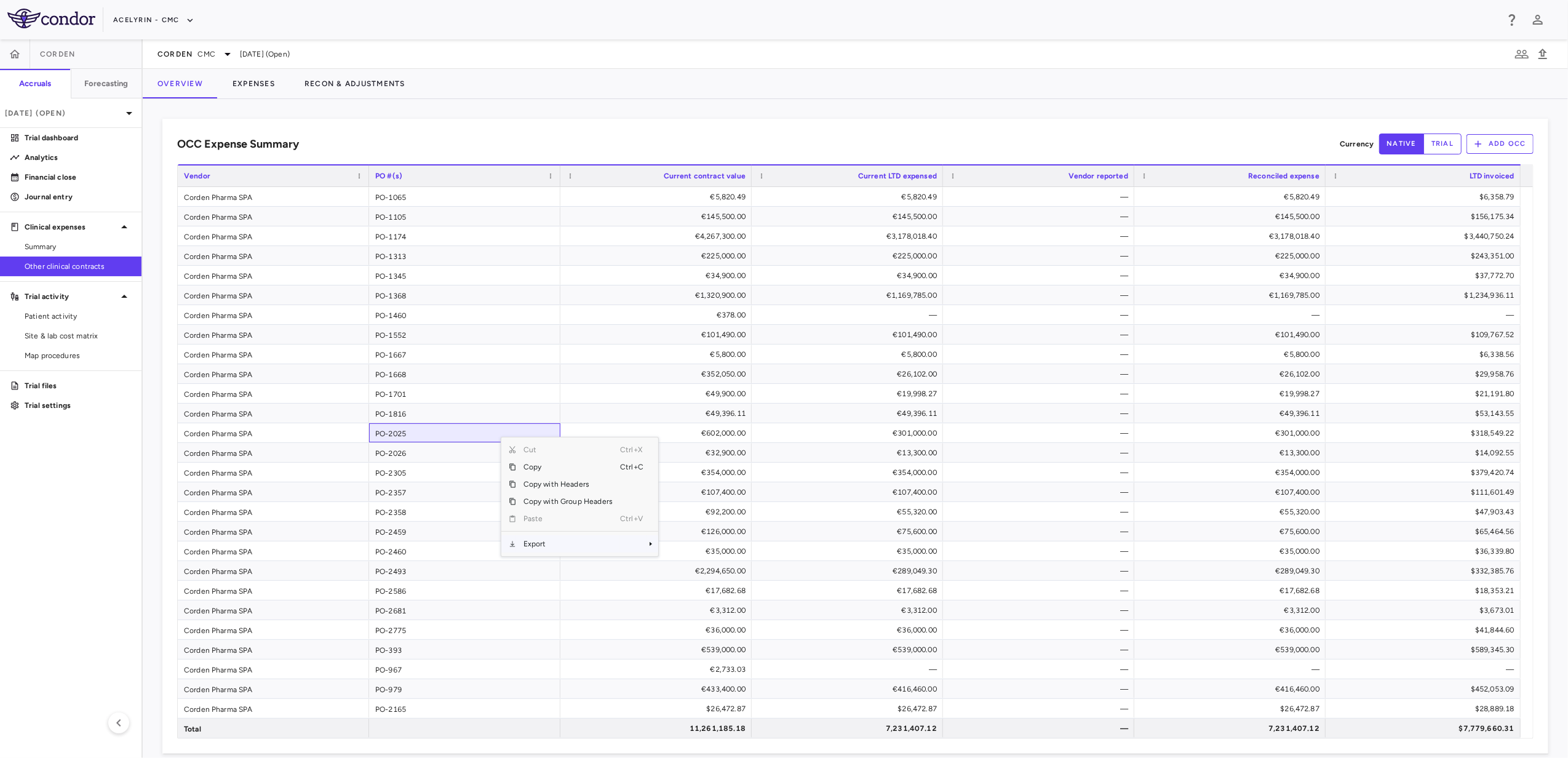
click at [543, 553] on span "Export" at bounding box center [569, 543] width 104 height 17
click at [690, 566] on span "Excel Export" at bounding box center [699, 565] width 58 height 17
click at [55, 150] on link "Analytics" at bounding box center [71, 157] width 142 height 18
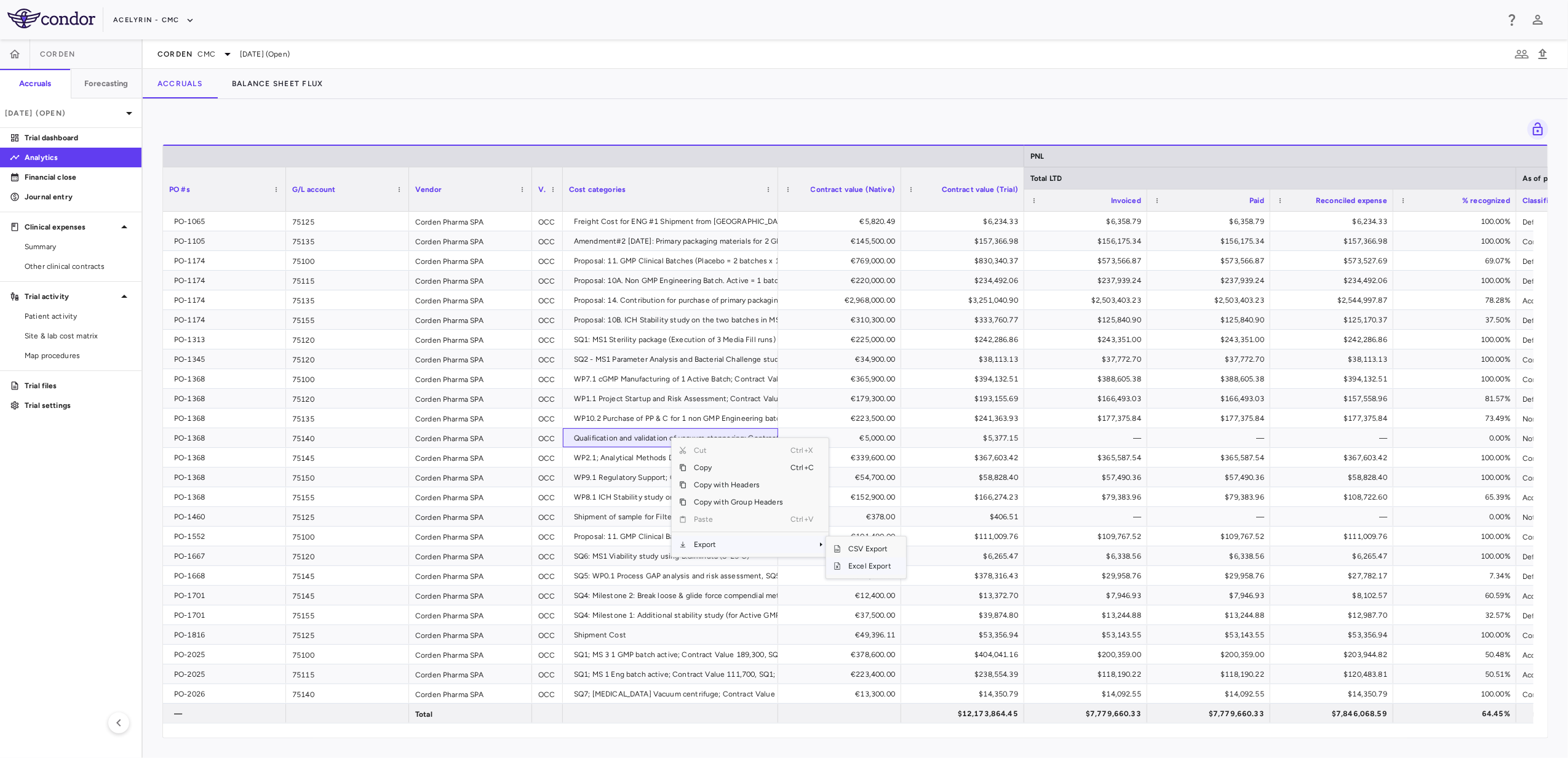
click at [856, 566] on span "Excel Export" at bounding box center [870, 566] width 58 height 17
click at [1069, 108] on div "Drag here to set row groups Drag here to set column labels PNL Total LTD As of …" at bounding box center [855, 429] width 1426 height 659
click at [259, 57] on span "[DATE] (Open)" at bounding box center [264, 54] width 50 height 11
click at [229, 55] on icon at bounding box center [228, 54] width 15 height 15
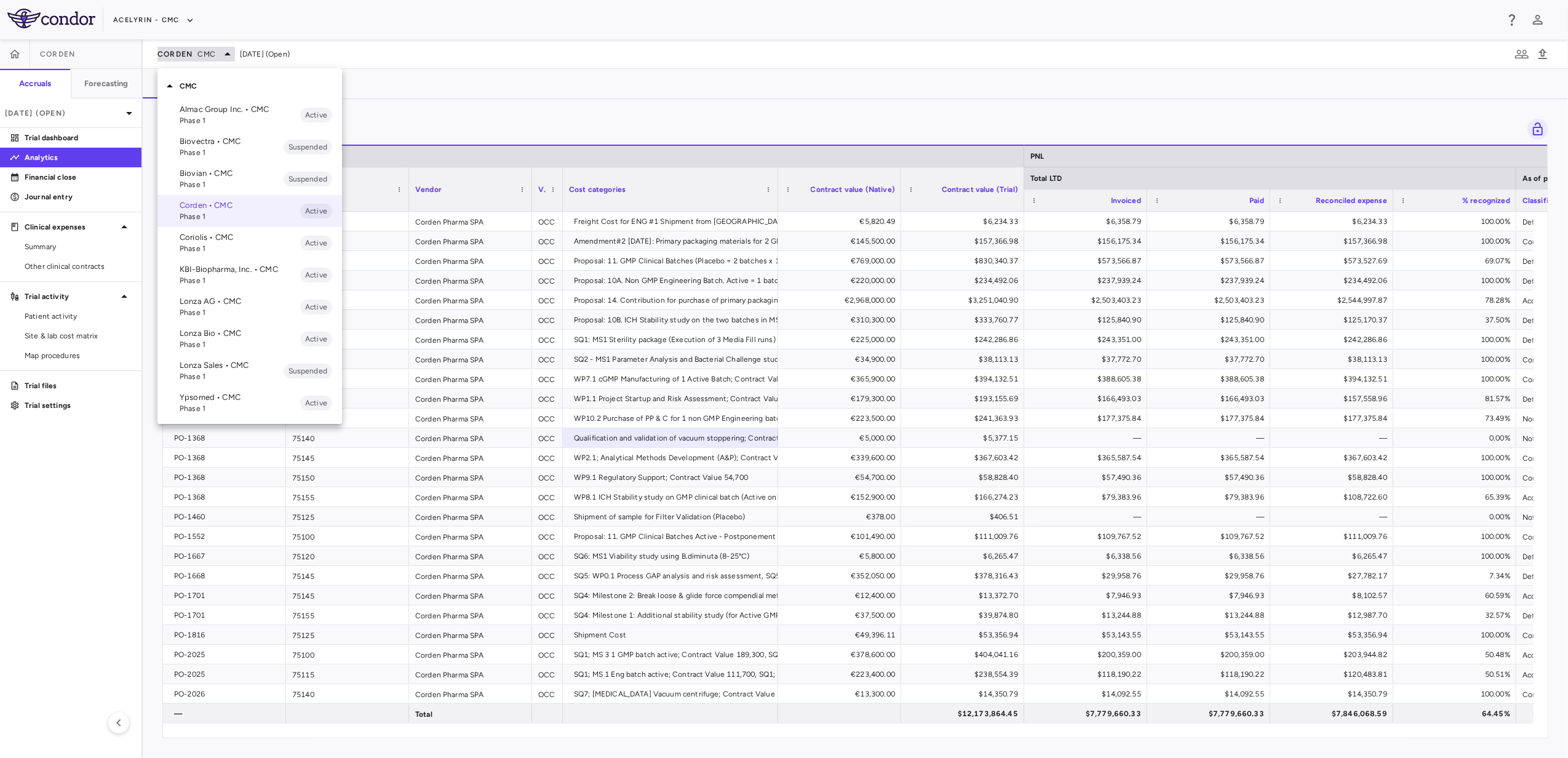
click at [229, 55] on div at bounding box center [784, 379] width 1568 height 758
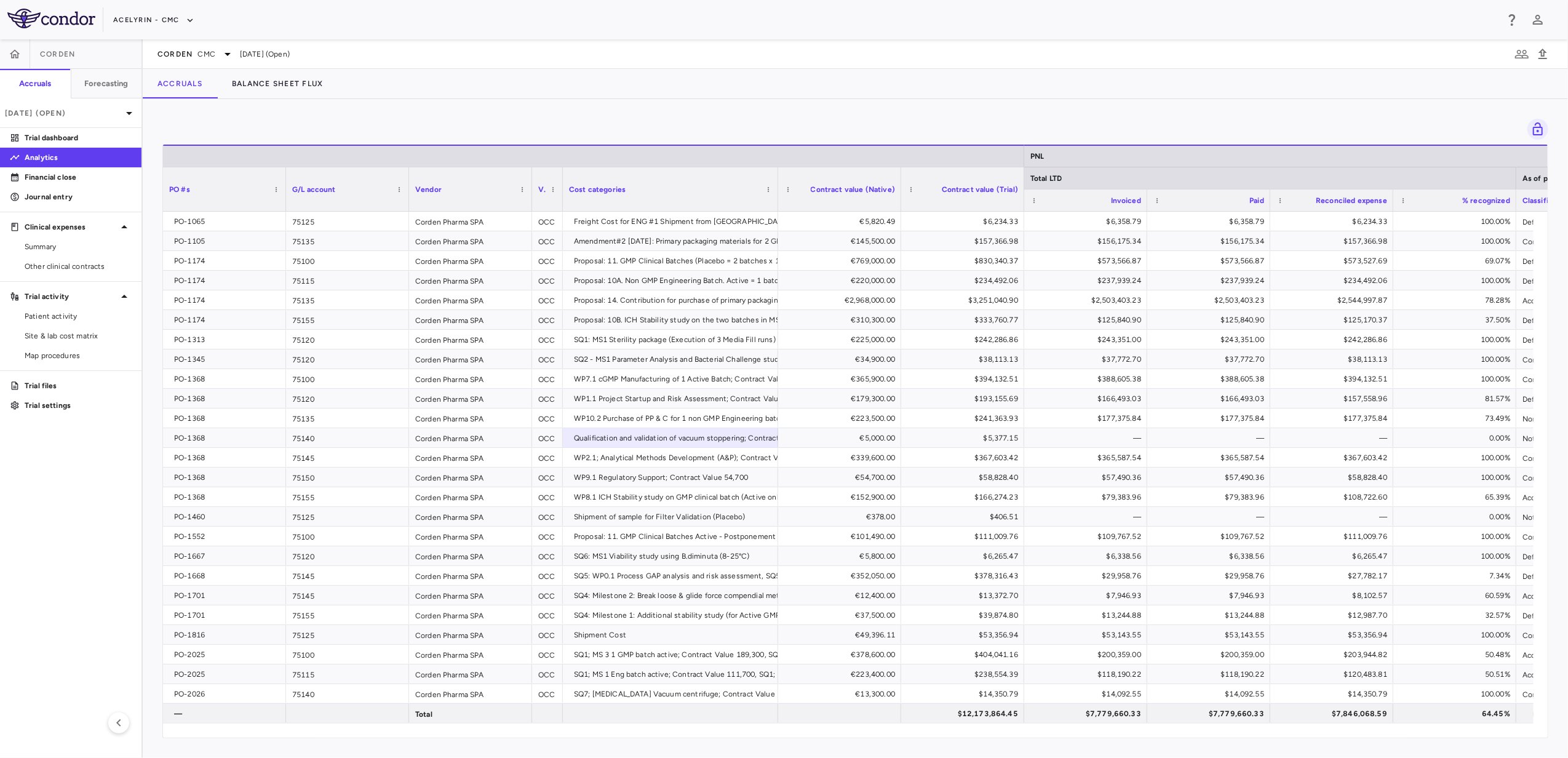
click at [267, 55] on span "[DATE] (Open)" at bounding box center [264, 54] width 50 height 11
click at [290, 57] on span "[DATE] (Open)" at bounding box center [264, 54] width 50 height 11
click at [290, 50] on span "[DATE] (Open)" at bounding box center [264, 54] width 50 height 11
